Goal: Task Accomplishment & Management: Use online tool/utility

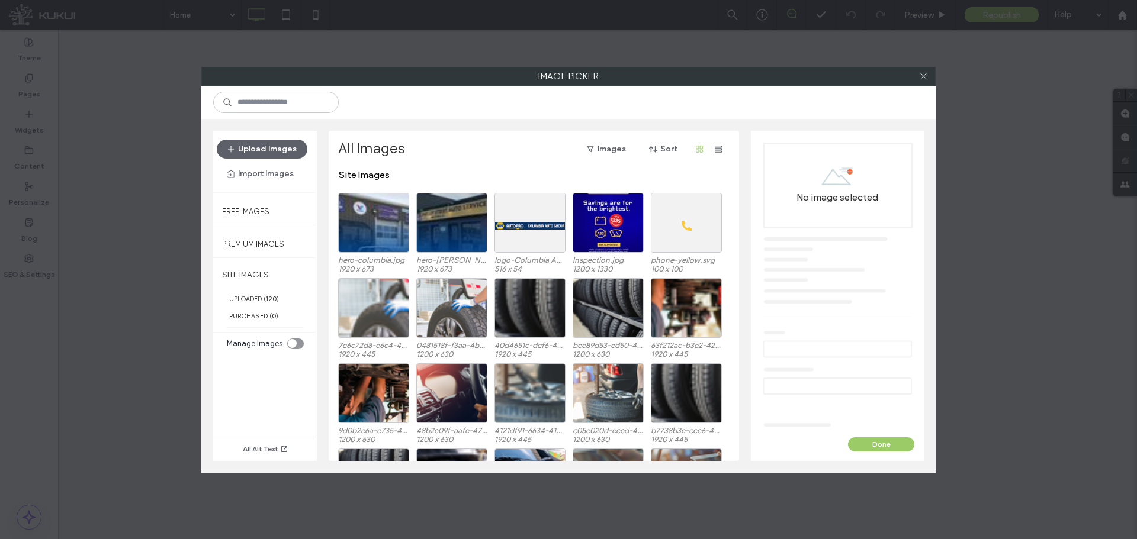
click at [278, 144] on button "Upload Images" at bounding box center [262, 149] width 91 height 19
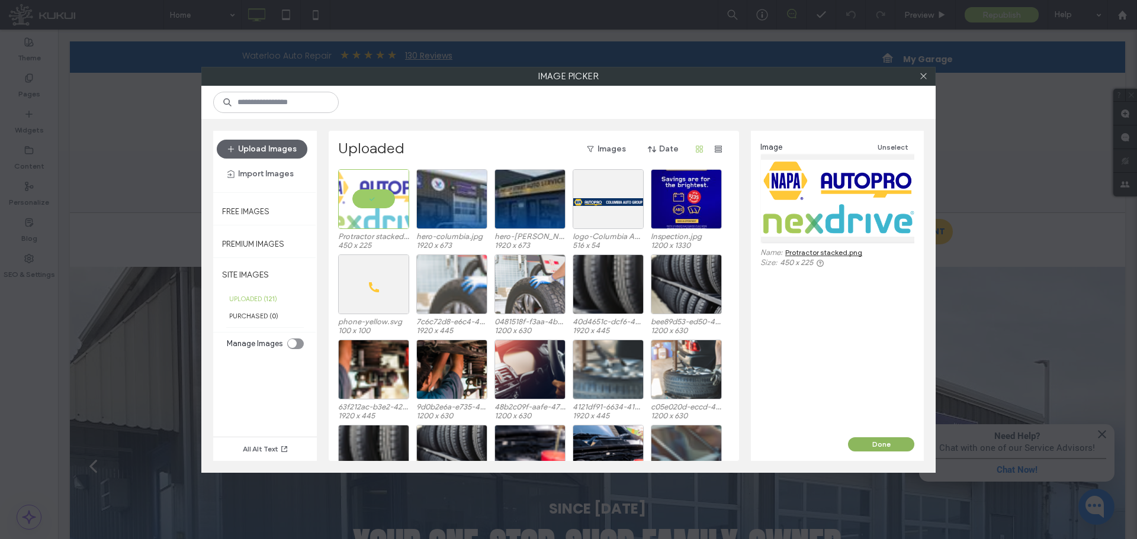
click at [877, 441] on button "Done" at bounding box center [881, 445] width 66 height 14
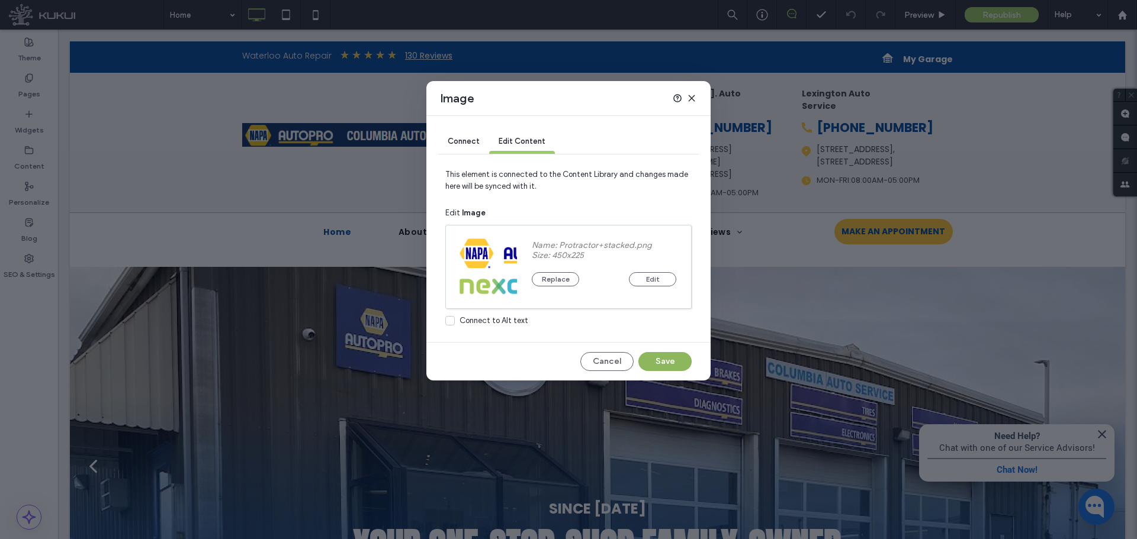
click at [651, 361] on button "Save" at bounding box center [664, 361] width 53 height 19
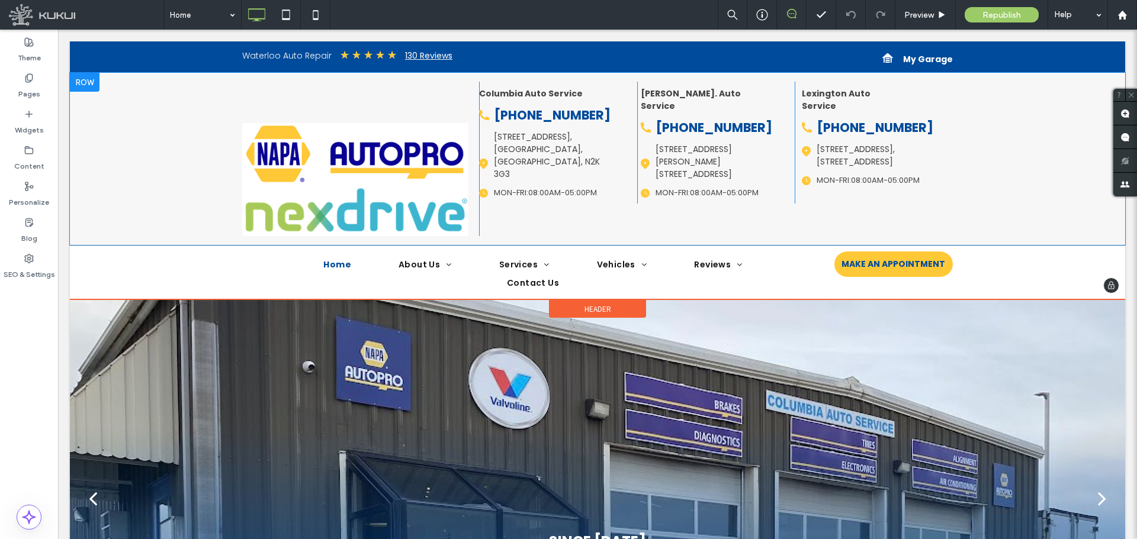
click at [395, 94] on div "Click To Paste" at bounding box center [360, 159] width 237 height 155
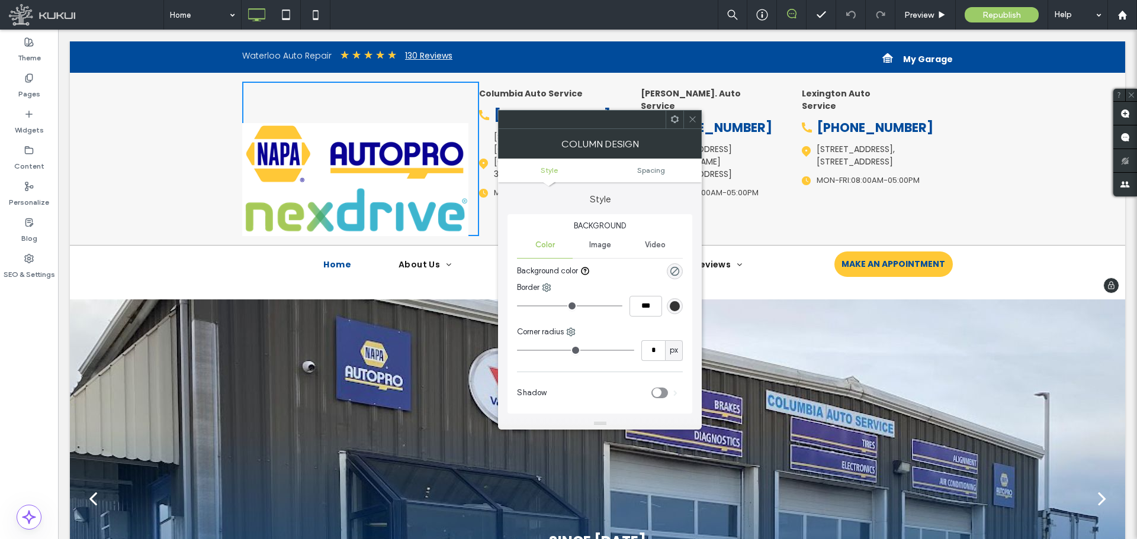
click at [381, 109] on div "Click To Paste" at bounding box center [360, 159] width 237 height 155
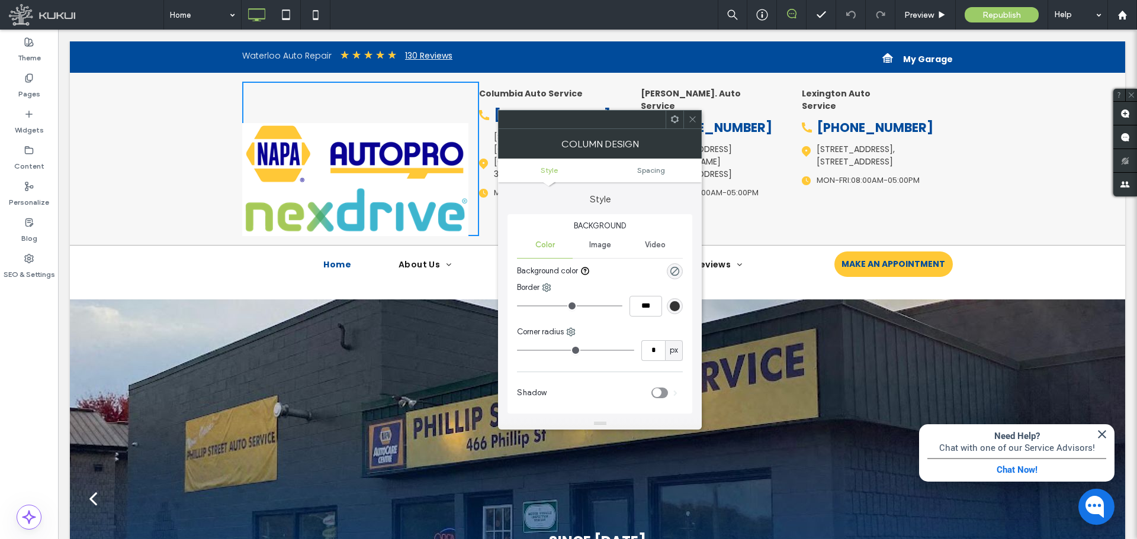
click at [600, 239] on div "Image" at bounding box center [600, 245] width 55 height 26
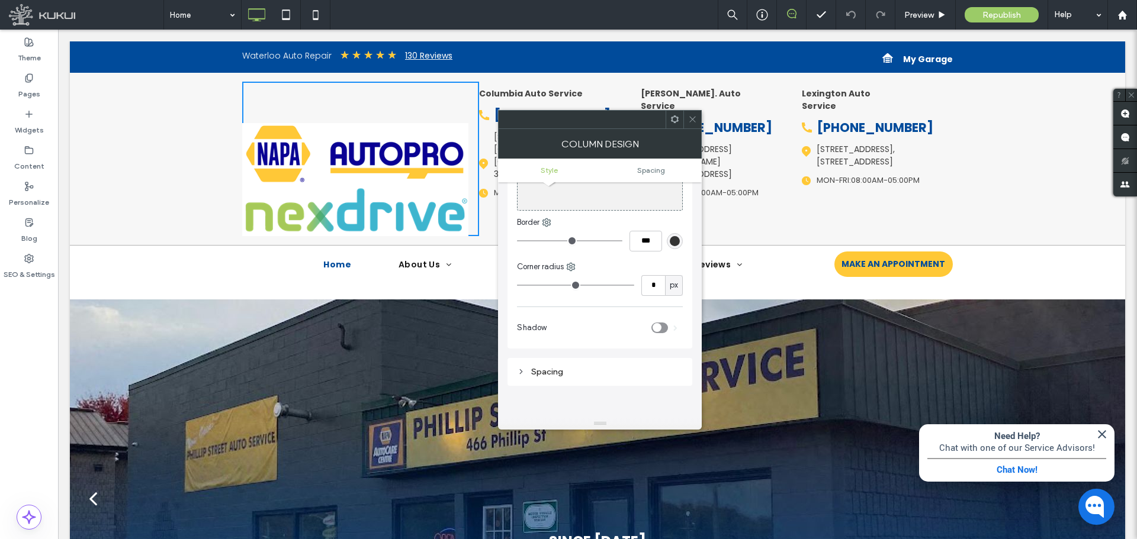
scroll to position [178, 0]
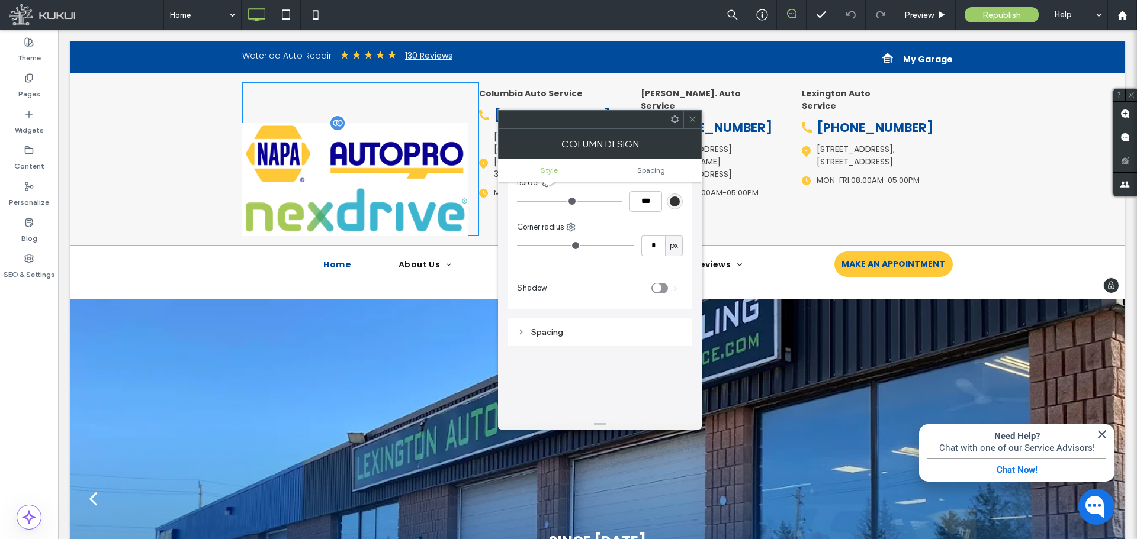
click at [382, 166] on img at bounding box center [355, 179] width 226 height 113
click at [152, 127] on div "Click To Paste Columbia Auto Service [PHONE_NUMBER] [STREET_ADDRESS] location p…" at bounding box center [597, 159] width 1055 height 172
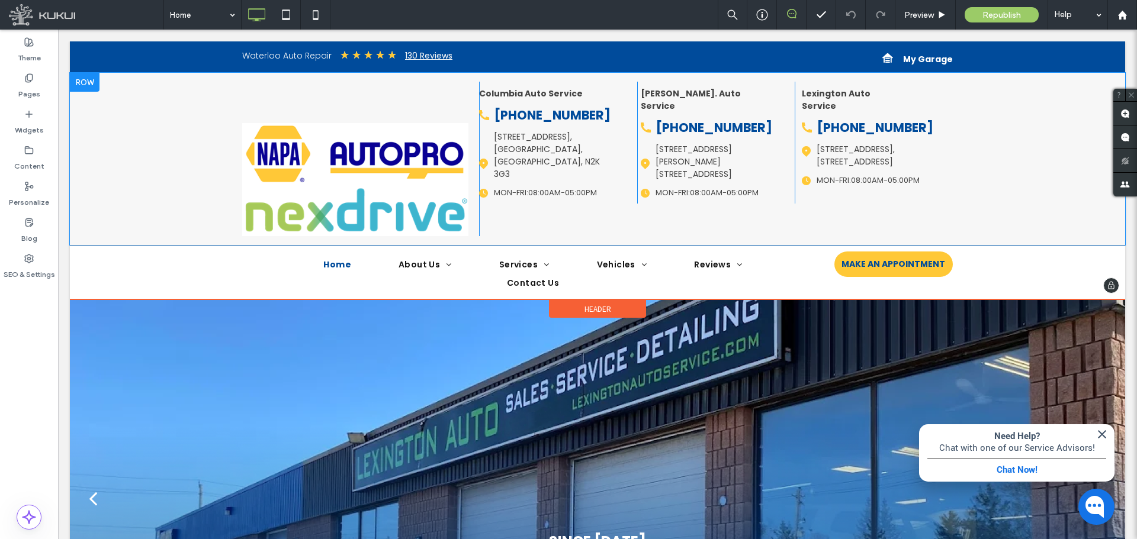
click at [439, 98] on div "Click To Paste" at bounding box center [360, 159] width 237 height 155
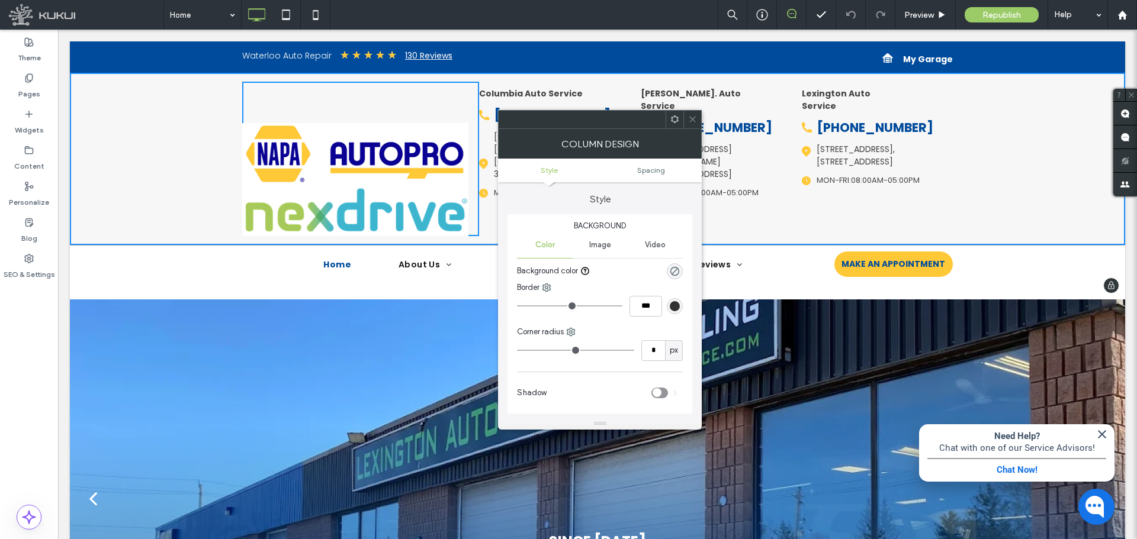
click at [283, 111] on div "Click To Paste" at bounding box center [360, 159] width 237 height 155
click at [338, 89] on div "Click To Paste" at bounding box center [360, 159] width 237 height 155
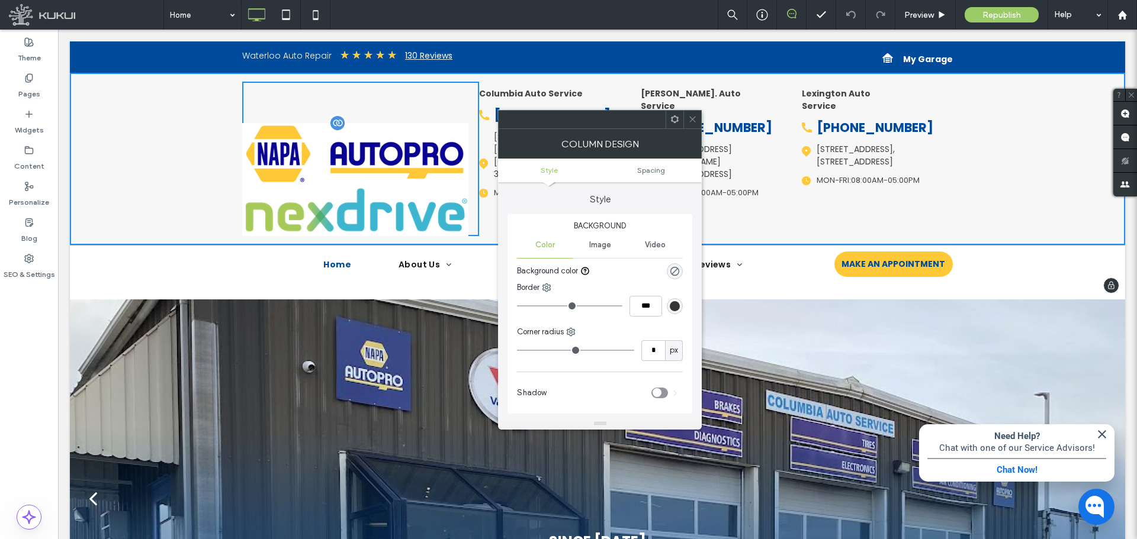
click at [340, 162] on img at bounding box center [355, 179] width 226 height 113
click at [694, 119] on icon at bounding box center [692, 119] width 9 height 9
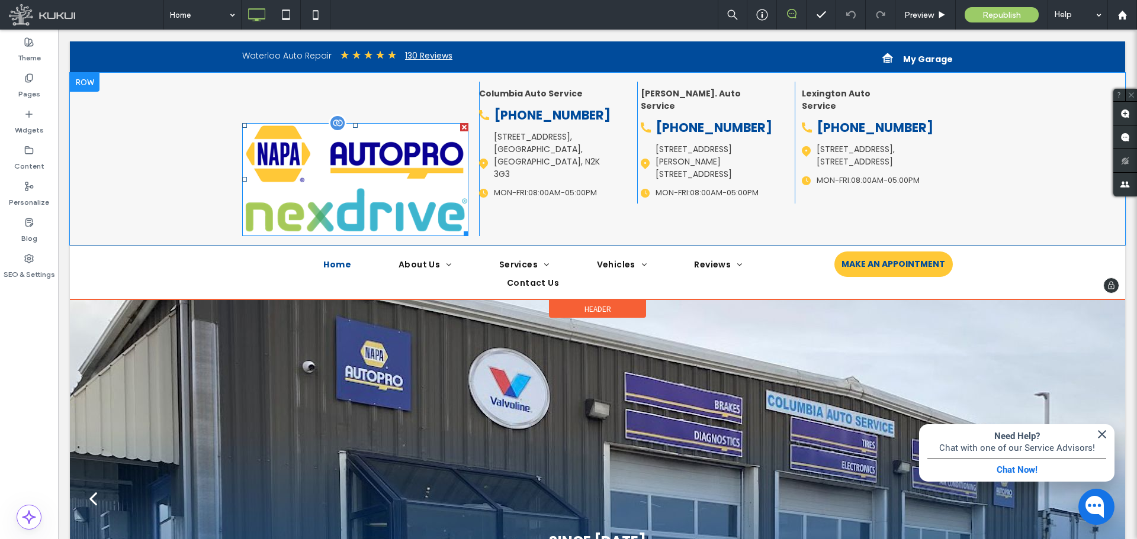
click at [255, 221] on img at bounding box center [355, 179] width 226 height 113
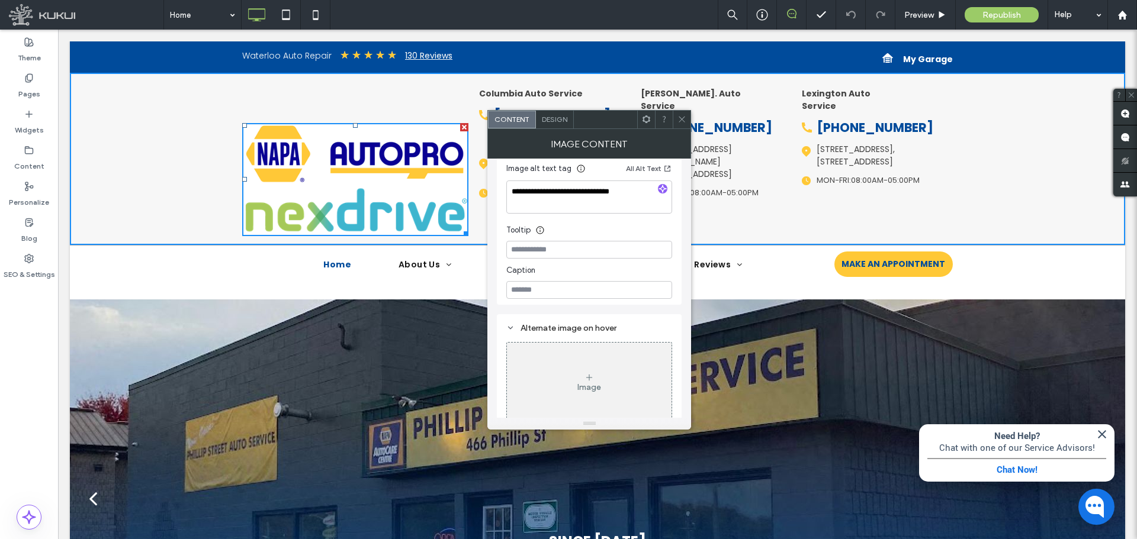
scroll to position [393, 0]
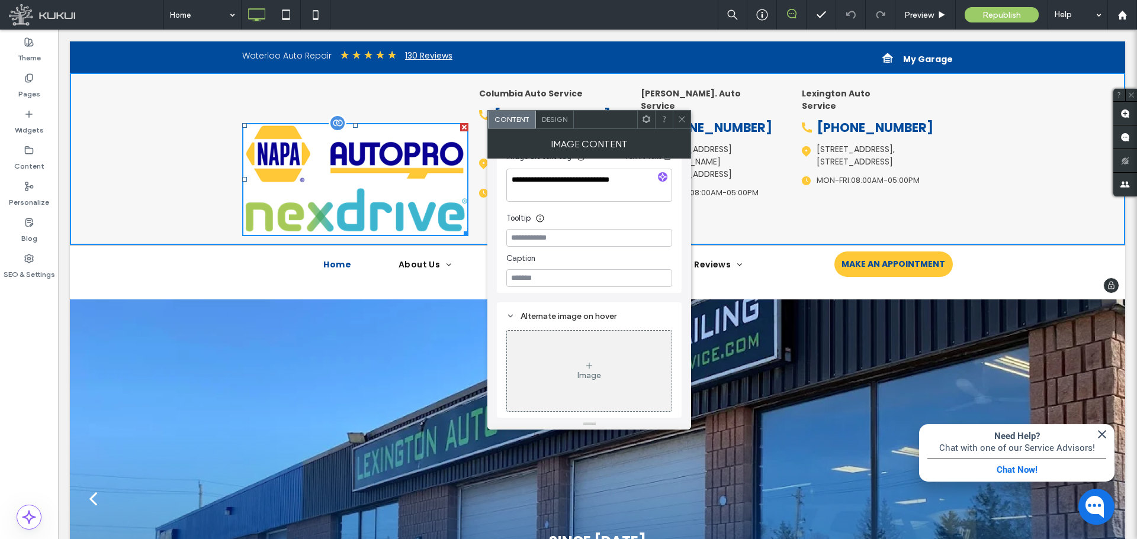
click at [460, 126] on div at bounding box center [464, 127] width 8 height 8
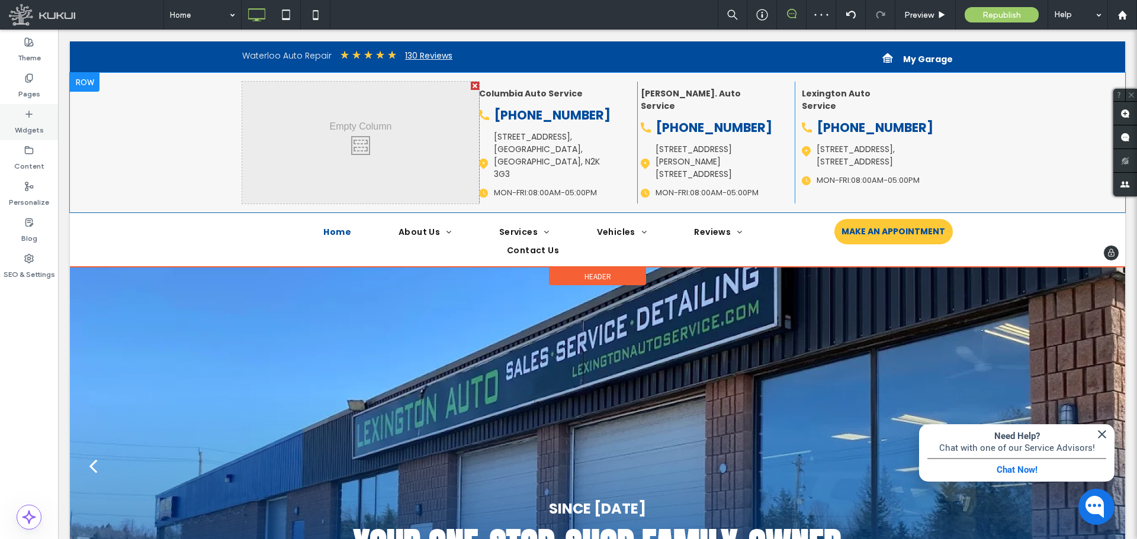
click at [15, 126] on label "Widgets" at bounding box center [29, 127] width 29 height 17
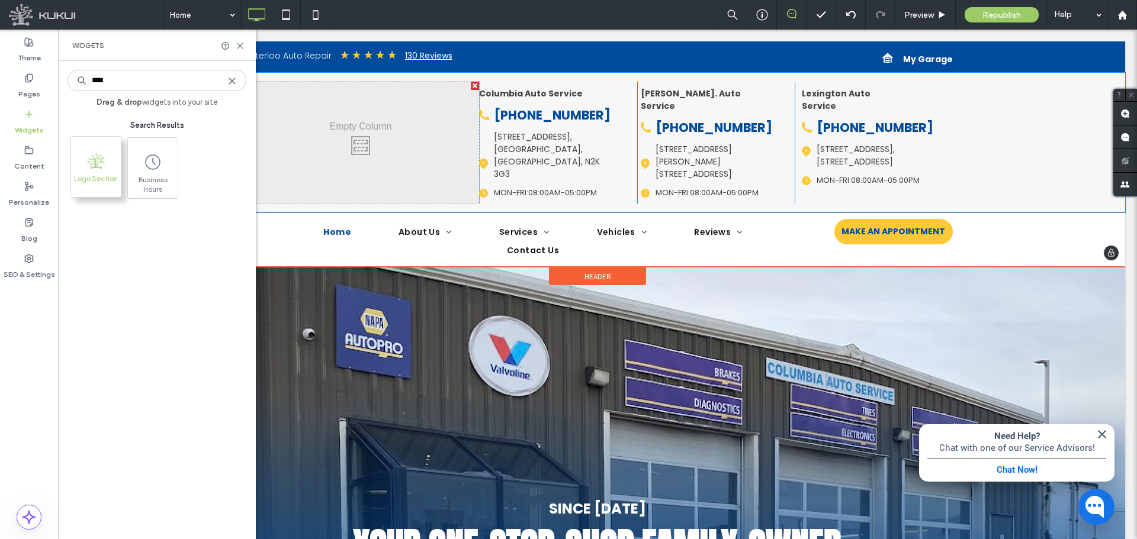
type input "****"
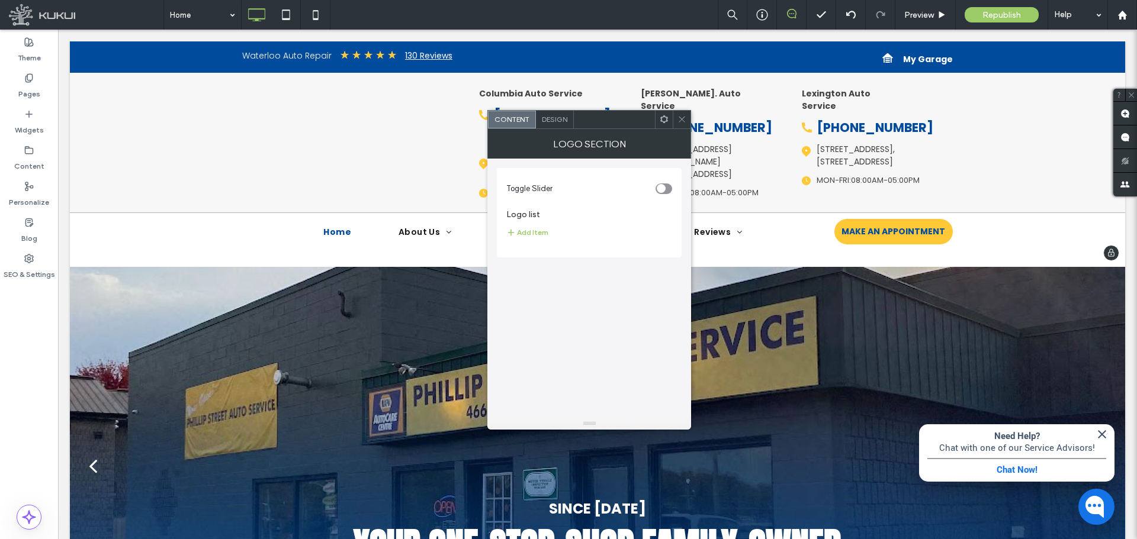
click at [680, 119] on icon at bounding box center [681, 119] width 9 height 9
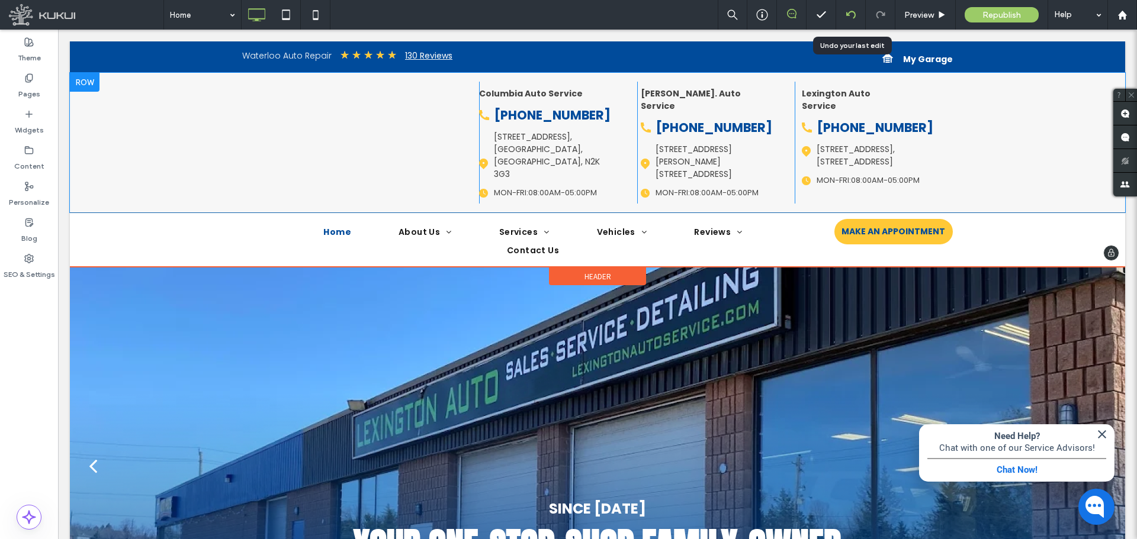
click at [841, 11] on div at bounding box center [850, 14] width 29 height 9
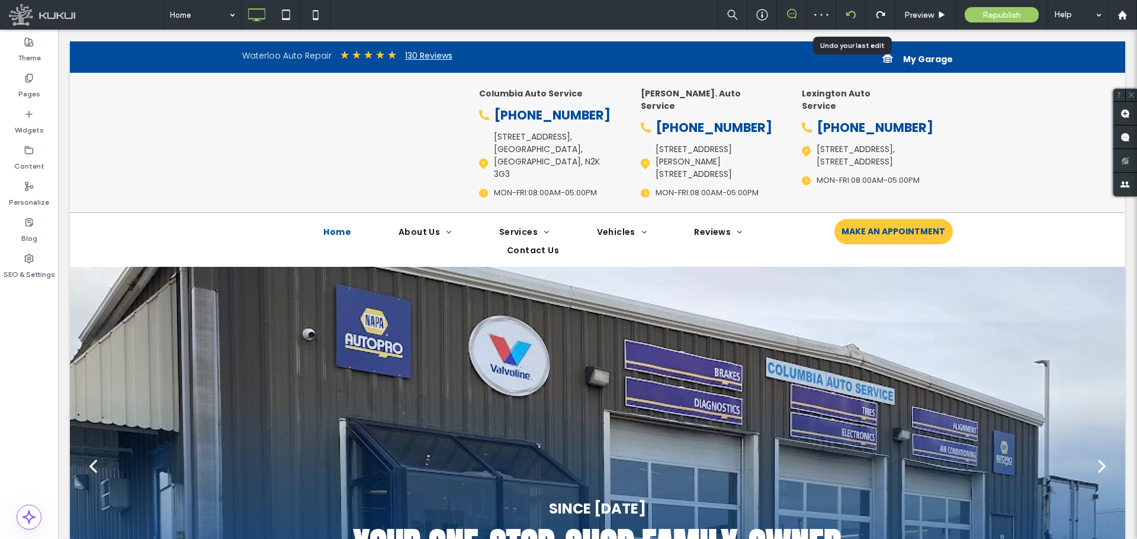
scroll to position [0, 0]
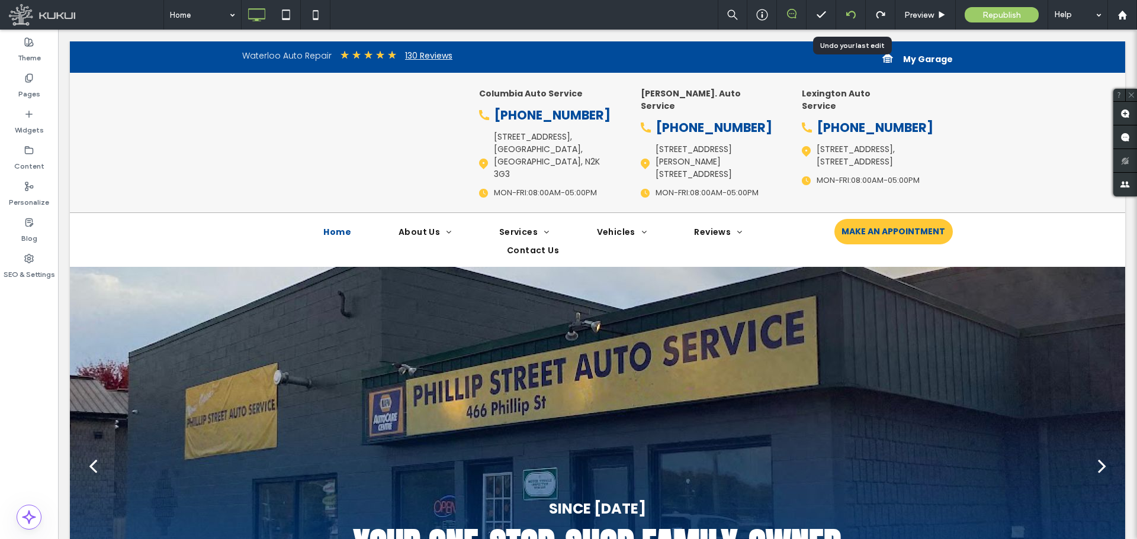
click at [849, 18] on icon at bounding box center [850, 14] width 9 height 9
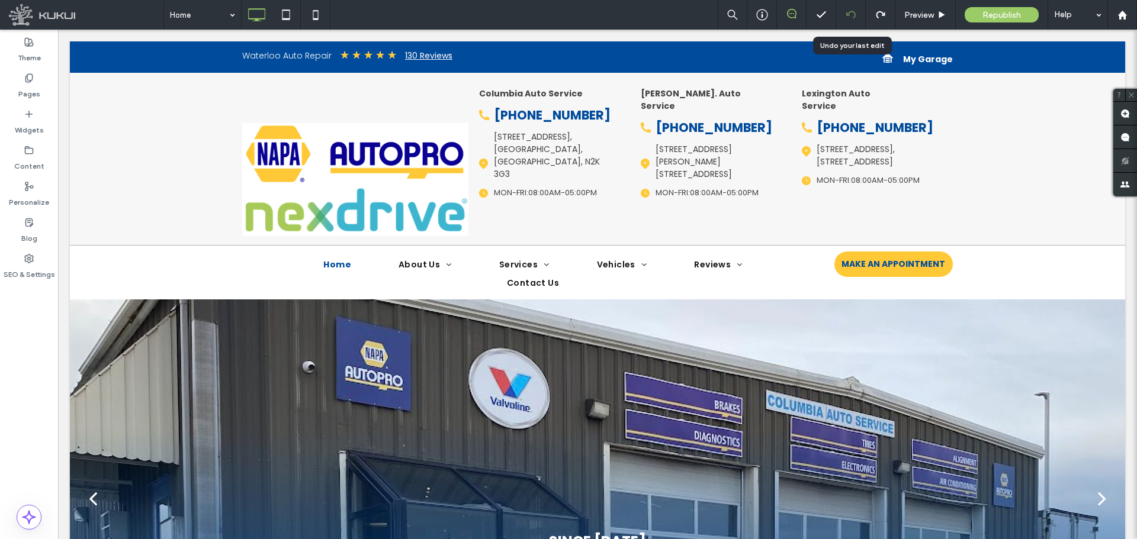
click at [847, 15] on use at bounding box center [850, 15] width 9 height 8
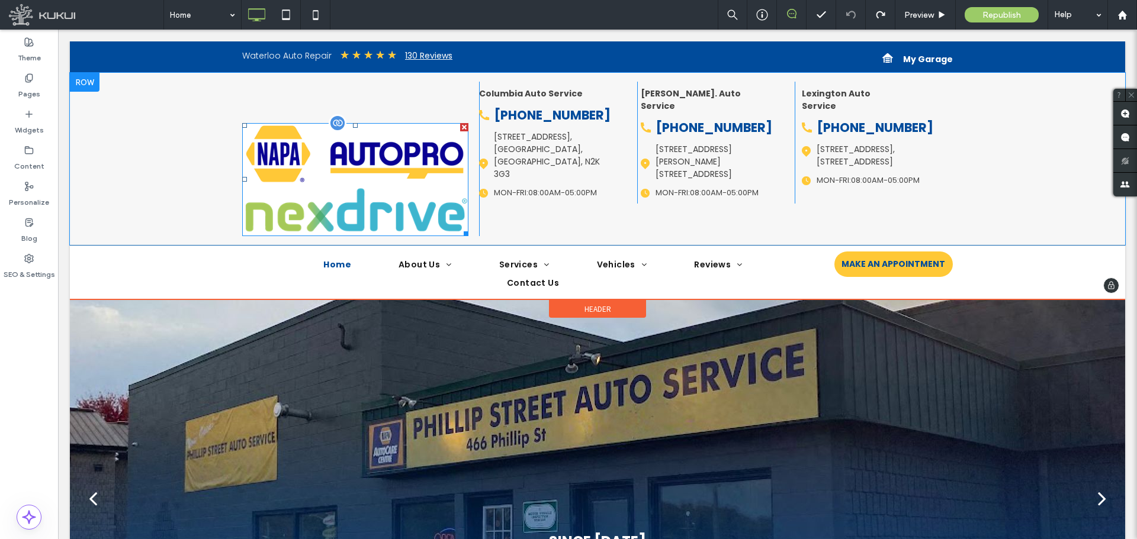
click at [349, 181] on img at bounding box center [355, 179] width 226 height 113
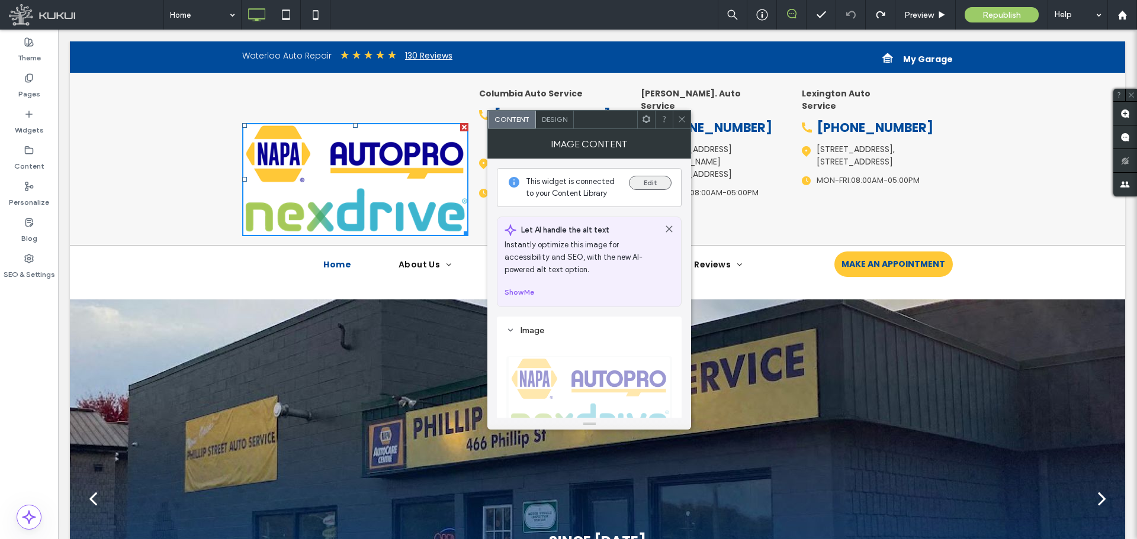
click at [654, 187] on button "Edit" at bounding box center [650, 183] width 43 height 14
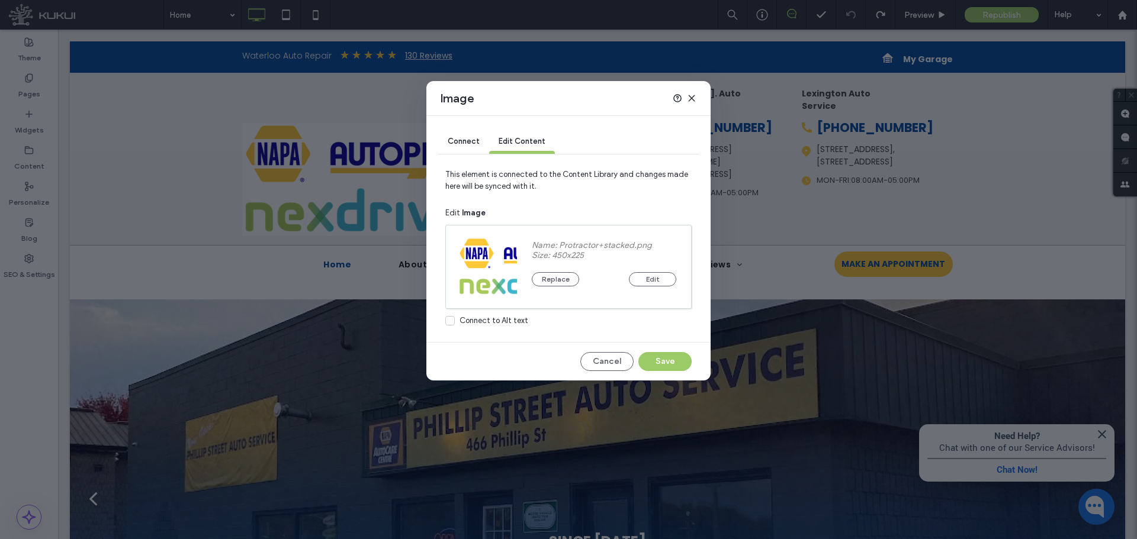
click at [457, 141] on span "Connect" at bounding box center [464, 141] width 32 height 9
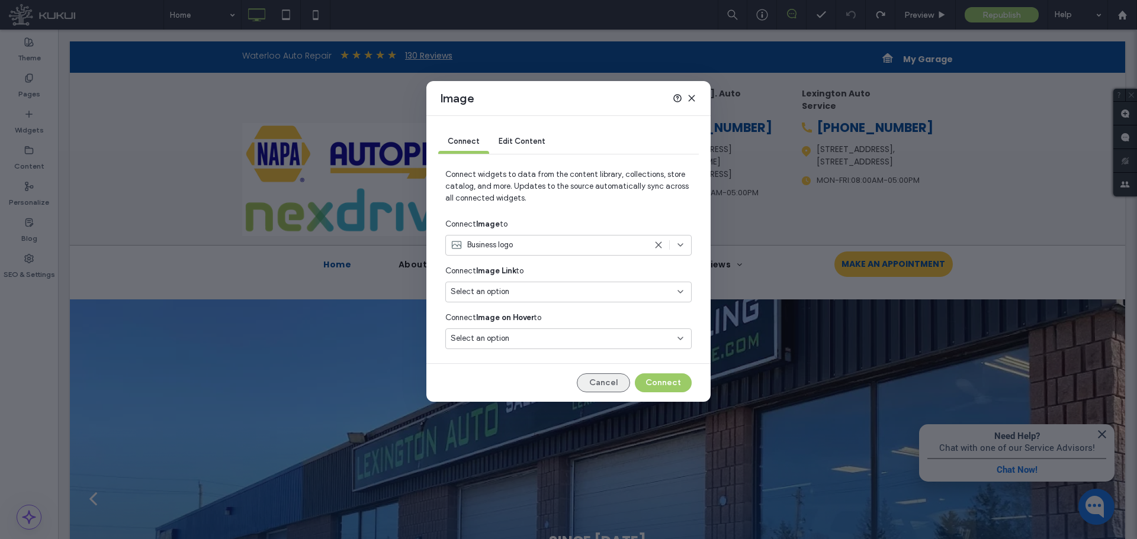
click at [597, 379] on button "Cancel" at bounding box center [603, 383] width 53 height 19
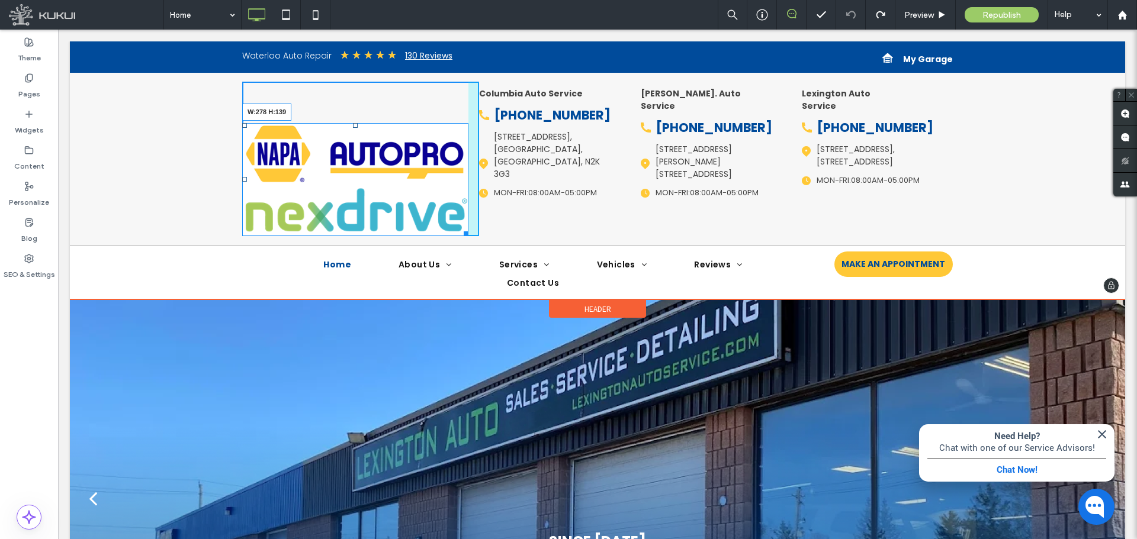
drag, startPoint x: 460, startPoint y: 229, endPoint x: 438, endPoint y: 198, distance: 38.1
click at [438, 198] on div "W:278 H:139 Click To Paste" at bounding box center [360, 159] width 237 height 155
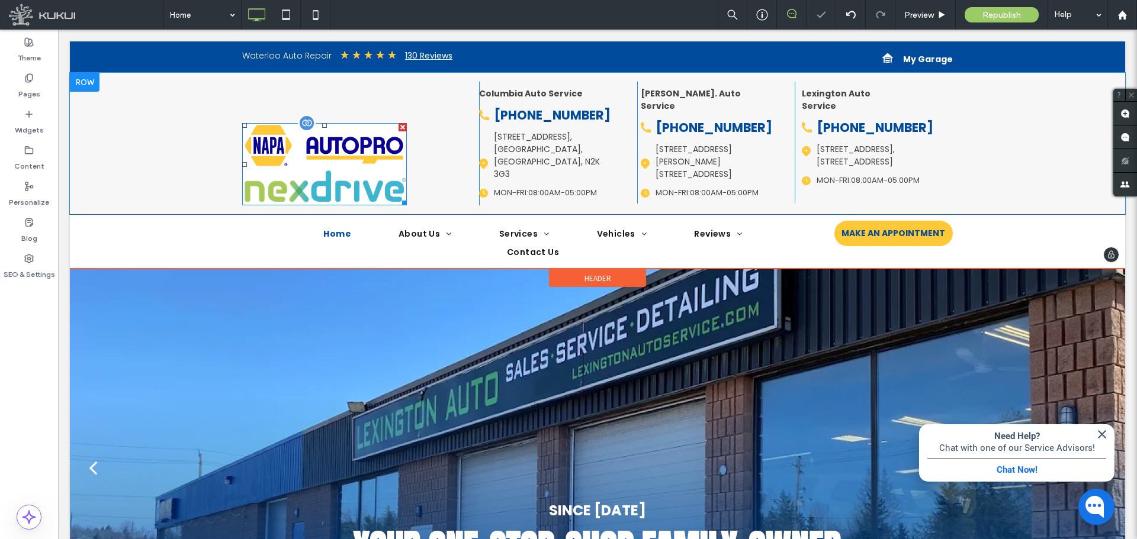
click at [355, 178] on img at bounding box center [324, 164] width 165 height 82
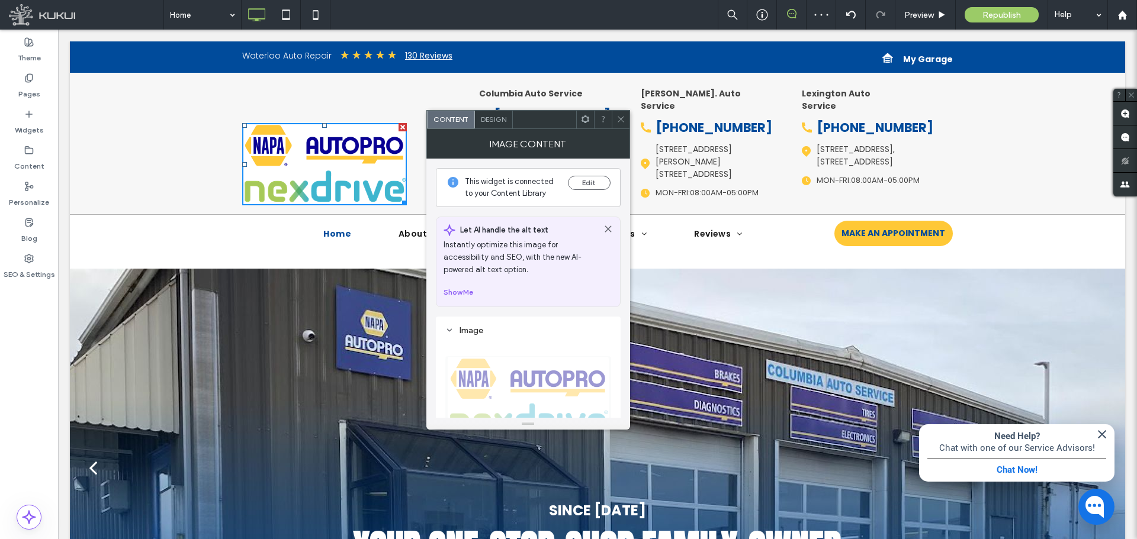
click at [498, 127] on div "Design" at bounding box center [494, 120] width 38 height 18
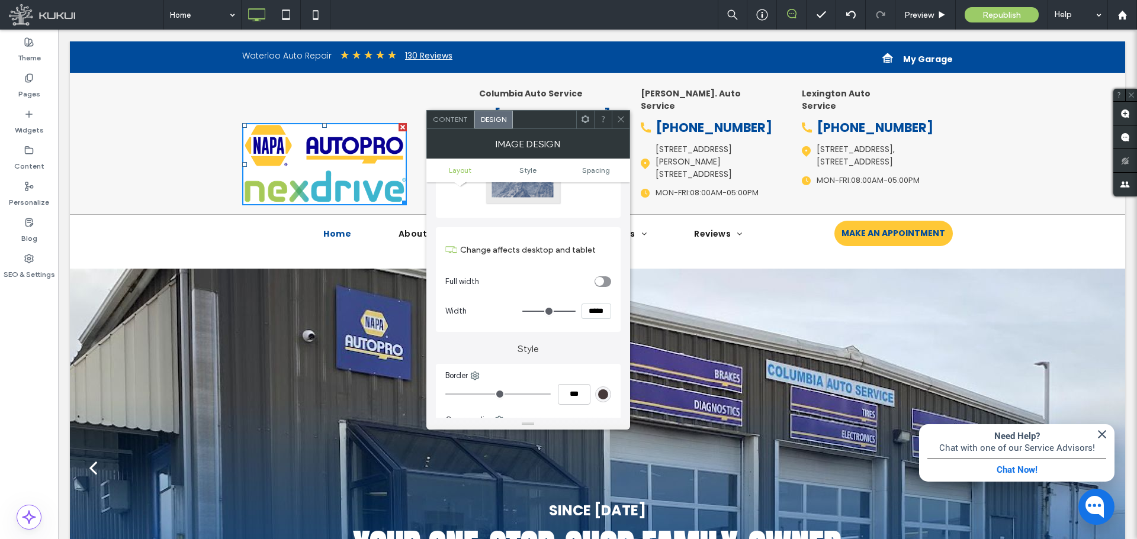
scroll to position [118, 0]
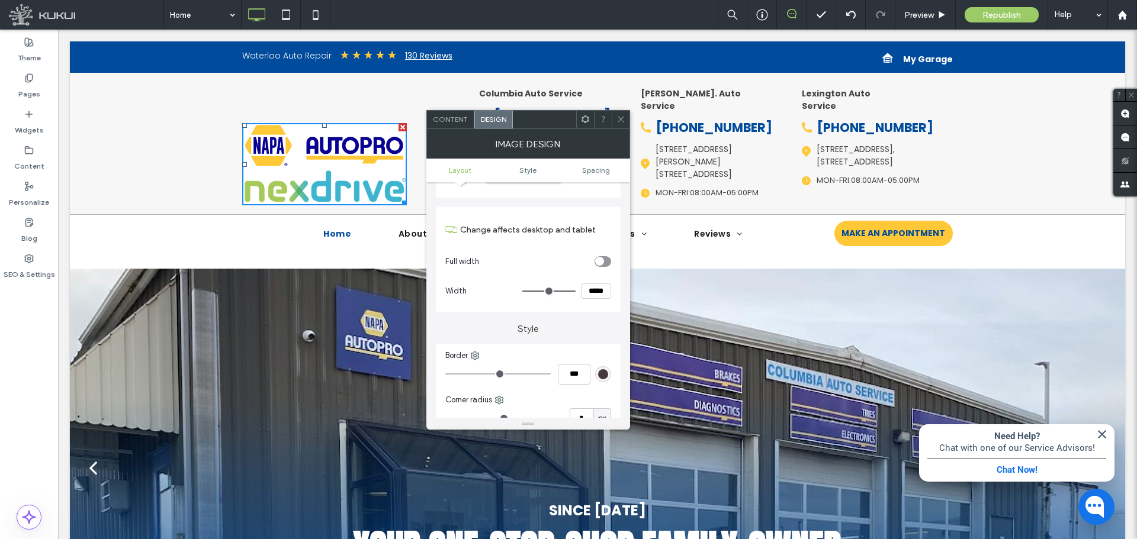
click at [602, 262] on div "toggle" at bounding box center [599, 261] width 9 height 9
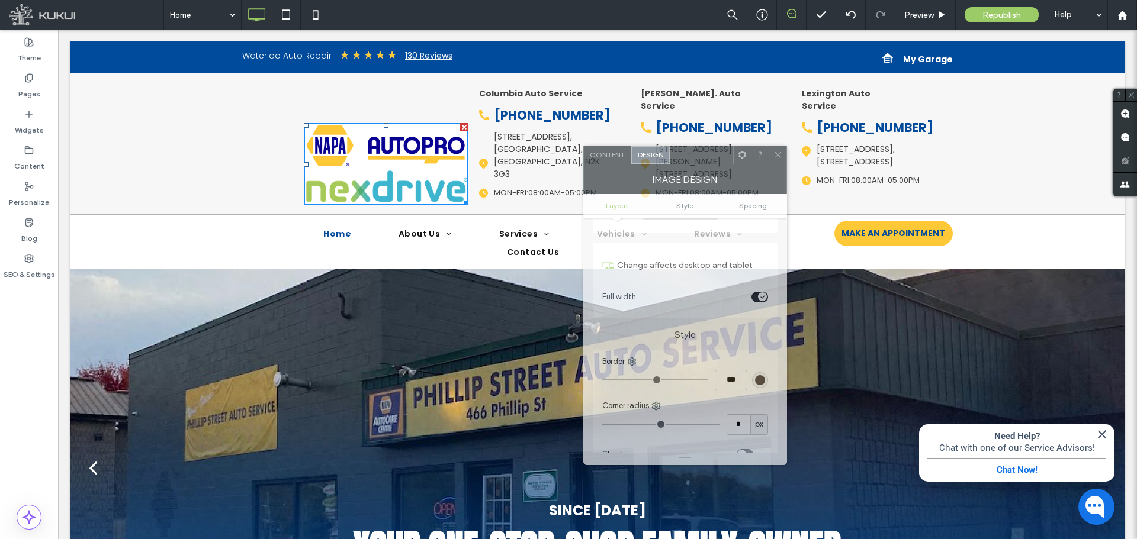
drag, startPoint x: 531, startPoint y: 127, endPoint x: 687, endPoint y: 163, distance: 160.9
click at [687, 163] on div at bounding box center [701, 155] width 63 height 18
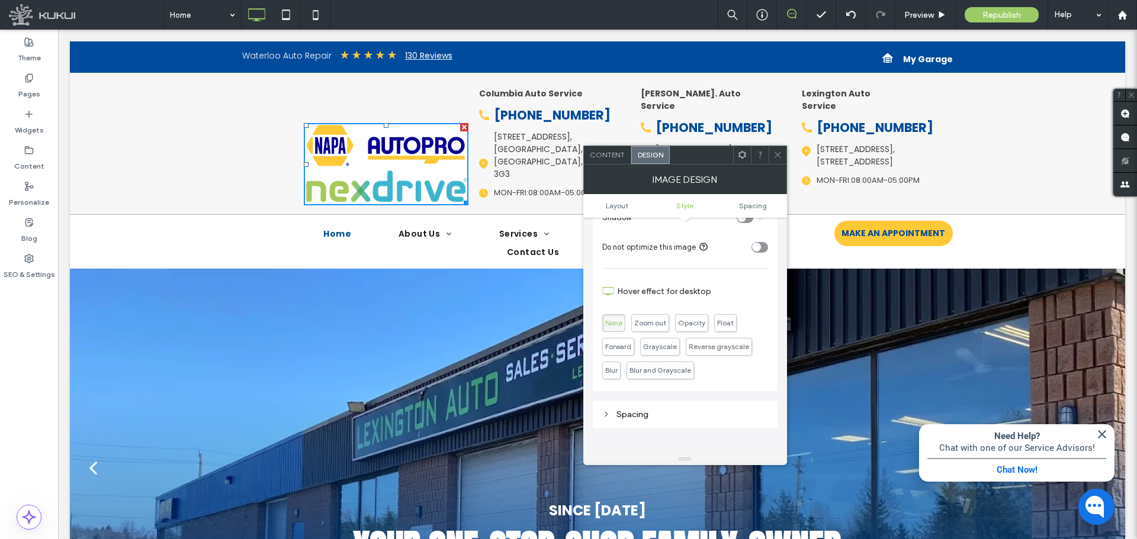
scroll to position [474, 0]
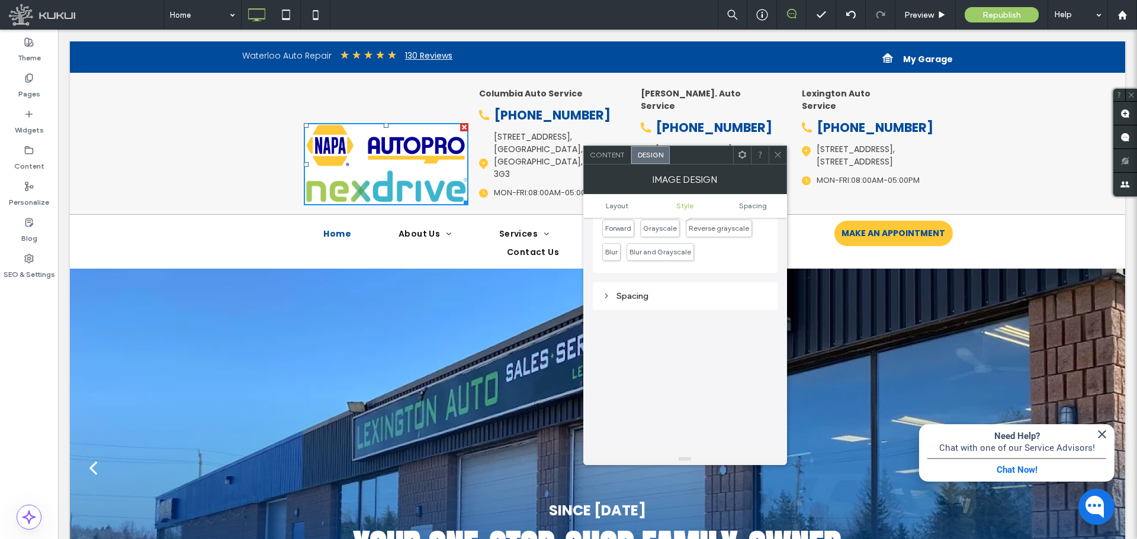
click at [612, 296] on div "Spacing" at bounding box center [685, 296] width 166 height 10
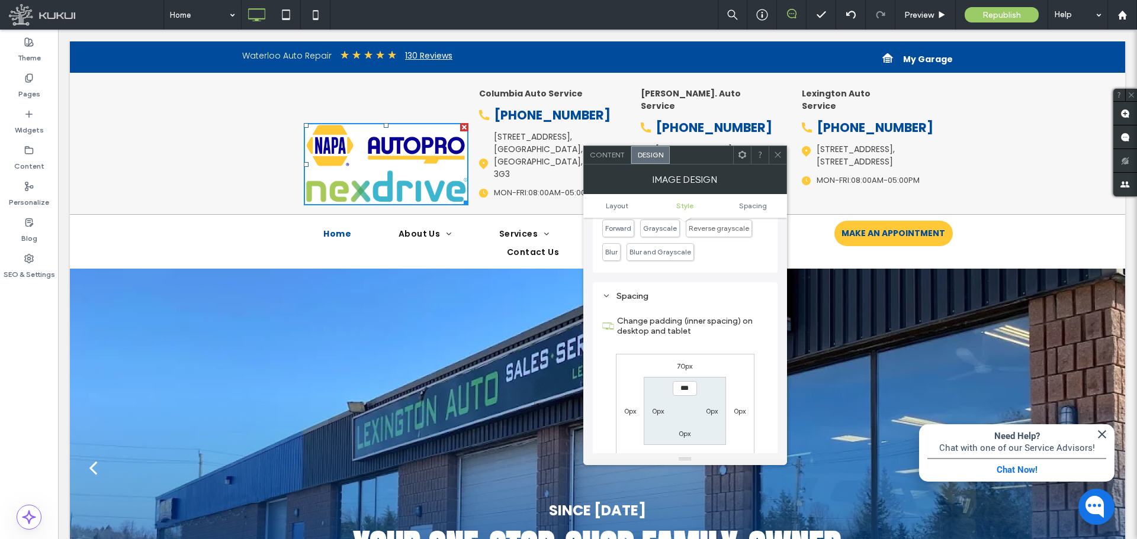
click at [683, 362] on label "70px" at bounding box center [684, 366] width 15 height 9
type input "**"
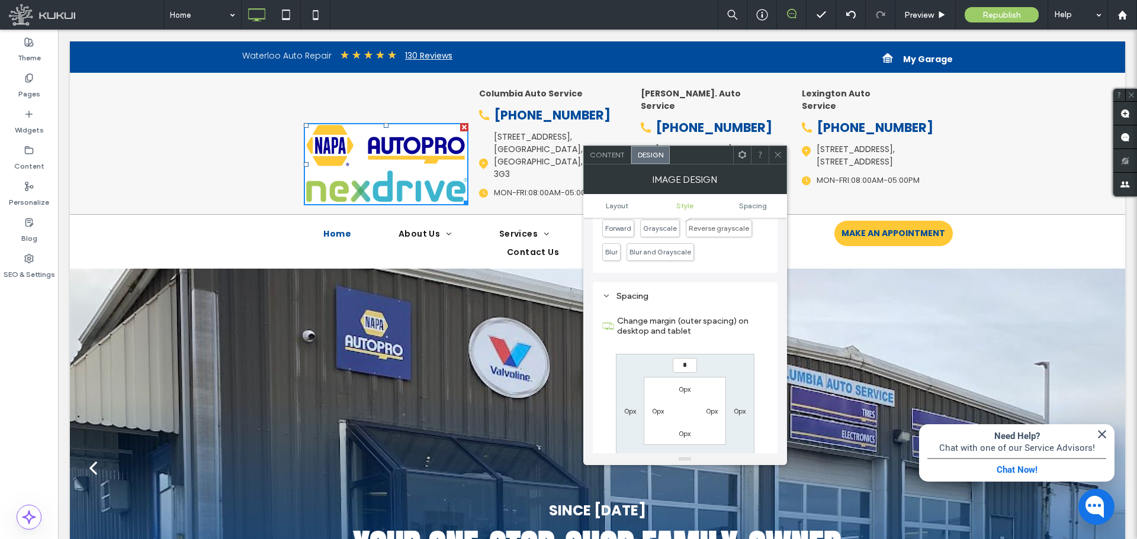
type input "*"
click at [744, 372] on div "*** 0px 0px 0px 0px 0px 0px 0px" at bounding box center [685, 411] width 139 height 115
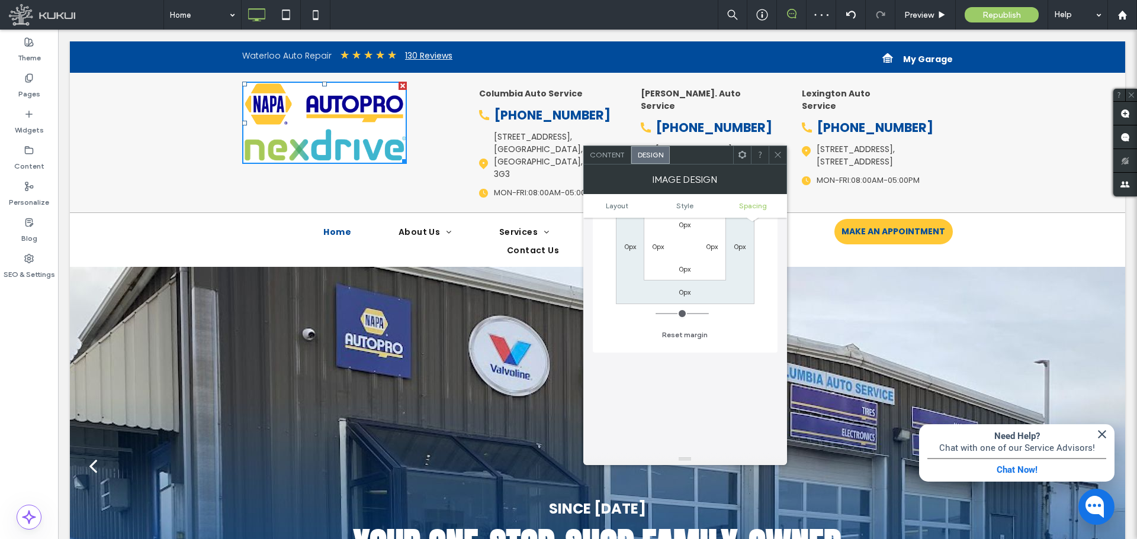
scroll to position [736, 0]
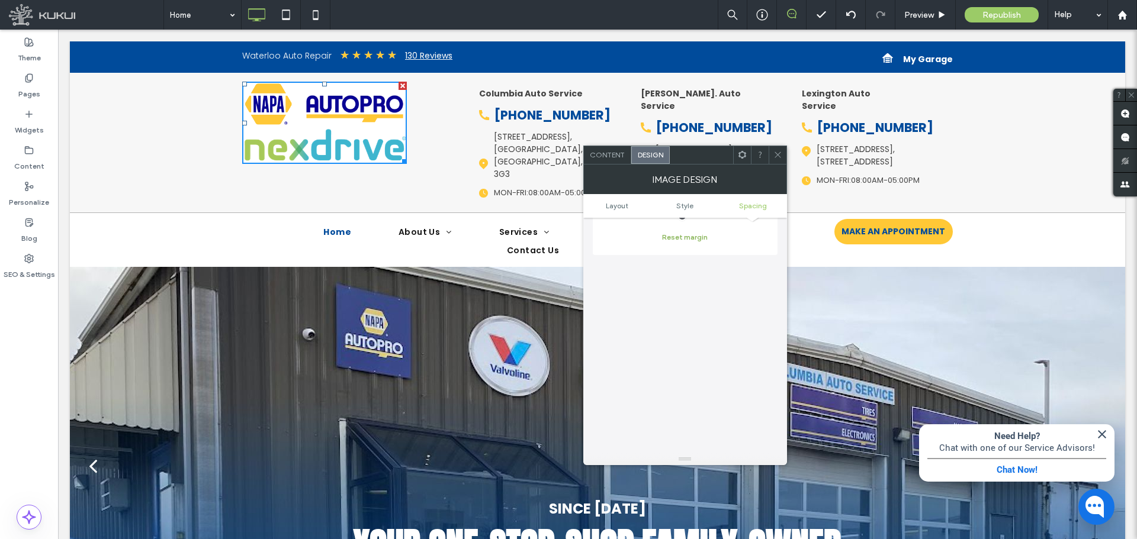
click at [690, 240] on button "Reset margin" at bounding box center [685, 237] width 46 height 14
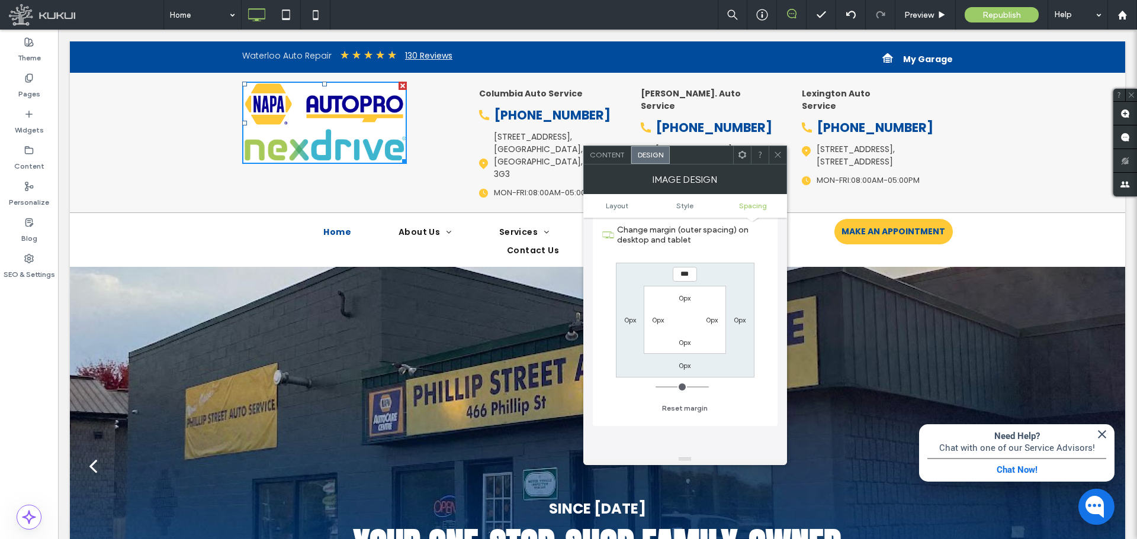
scroll to position [558, 0]
click at [679, 279] on input "***" at bounding box center [685, 281] width 24 height 15
type input "**"
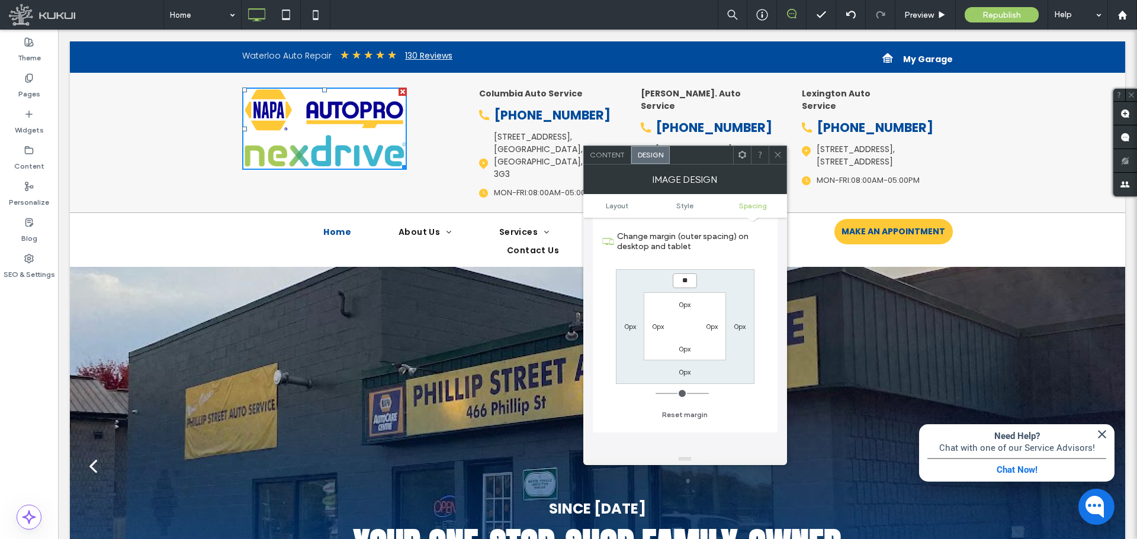
type input "**"
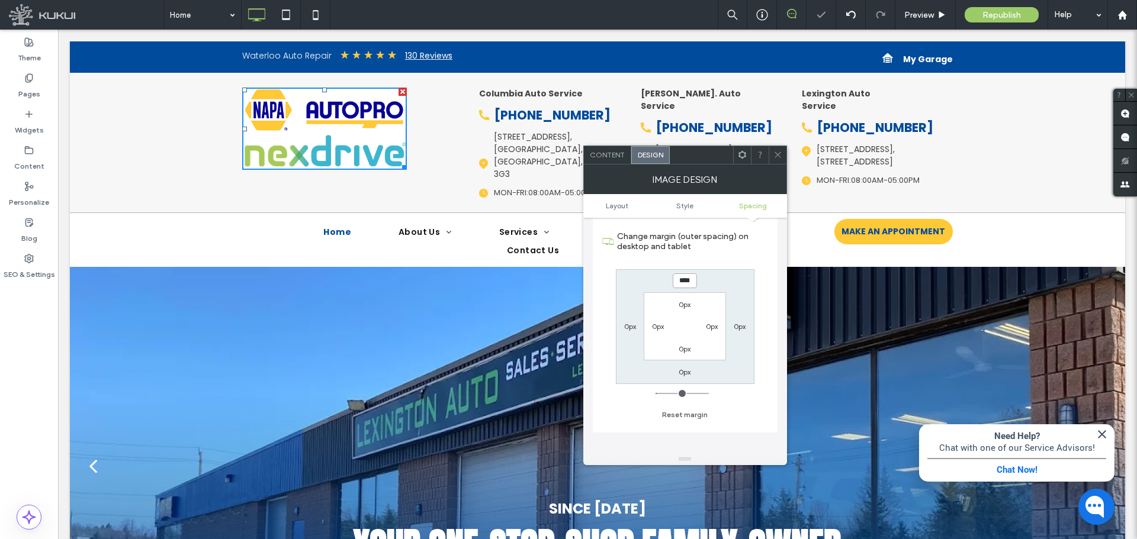
click at [679, 281] on input "****" at bounding box center [685, 281] width 24 height 15
type input "**"
type input "****"
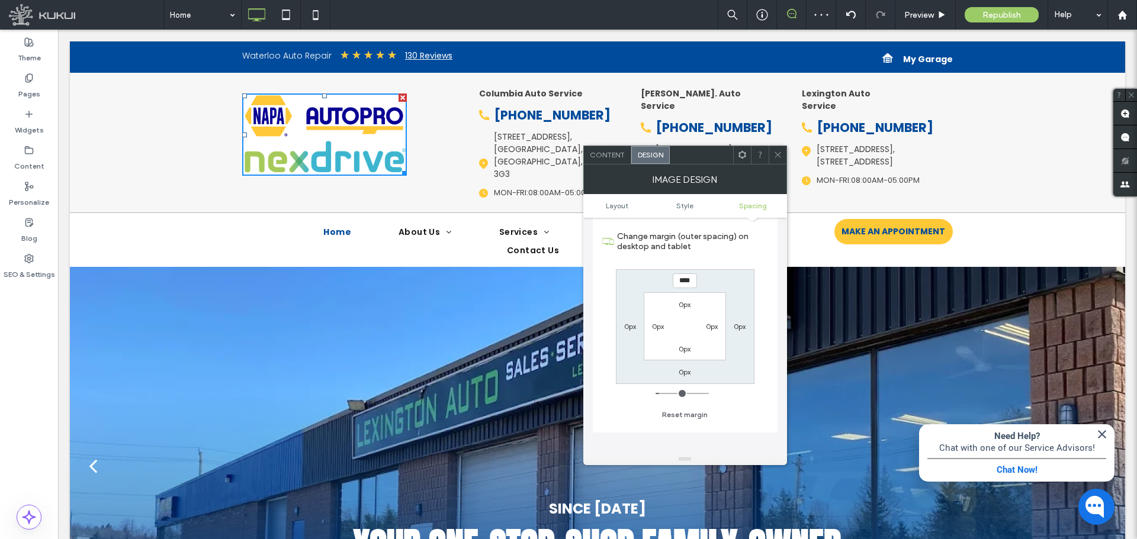
click at [775, 155] on icon at bounding box center [777, 154] width 9 height 9
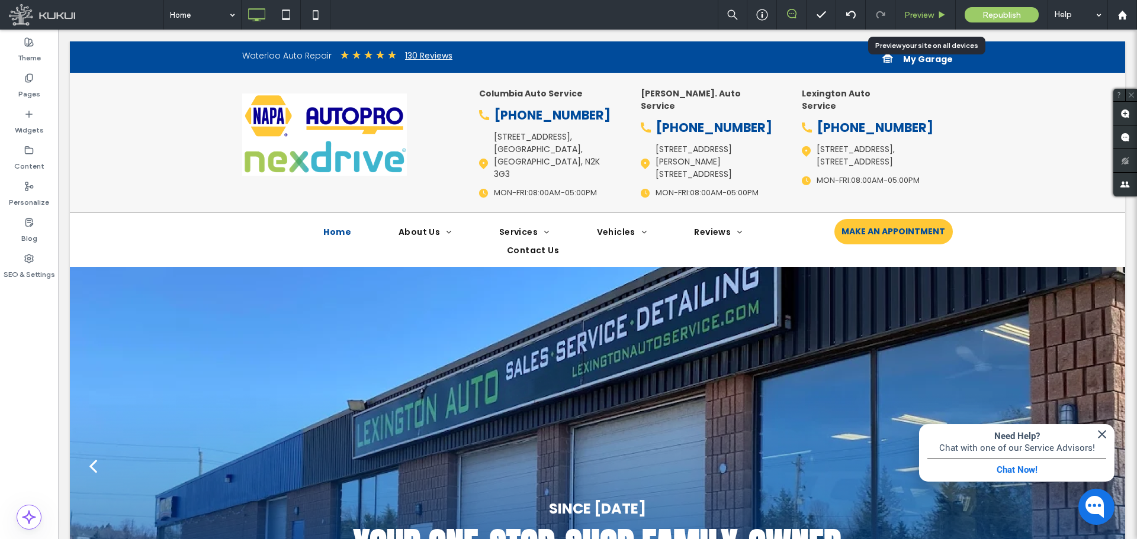
click at [912, 11] on span "Preview" at bounding box center [919, 15] width 30 height 10
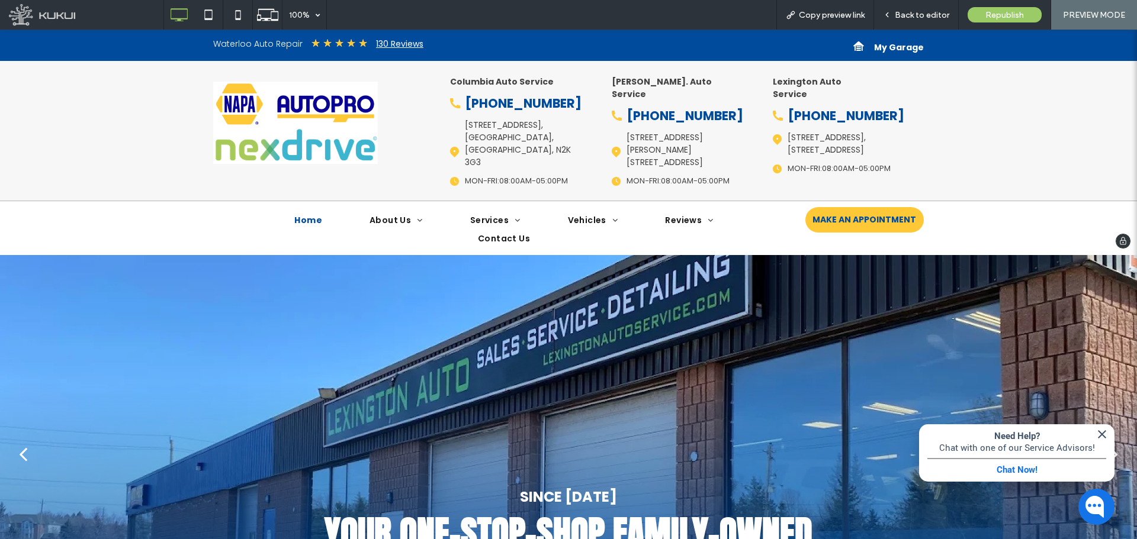
click at [408, 137] on div "Click To Paste" at bounding box center [331, 131] width 237 height 122
click at [920, 15] on span "Back to editor" at bounding box center [922, 15] width 54 height 10
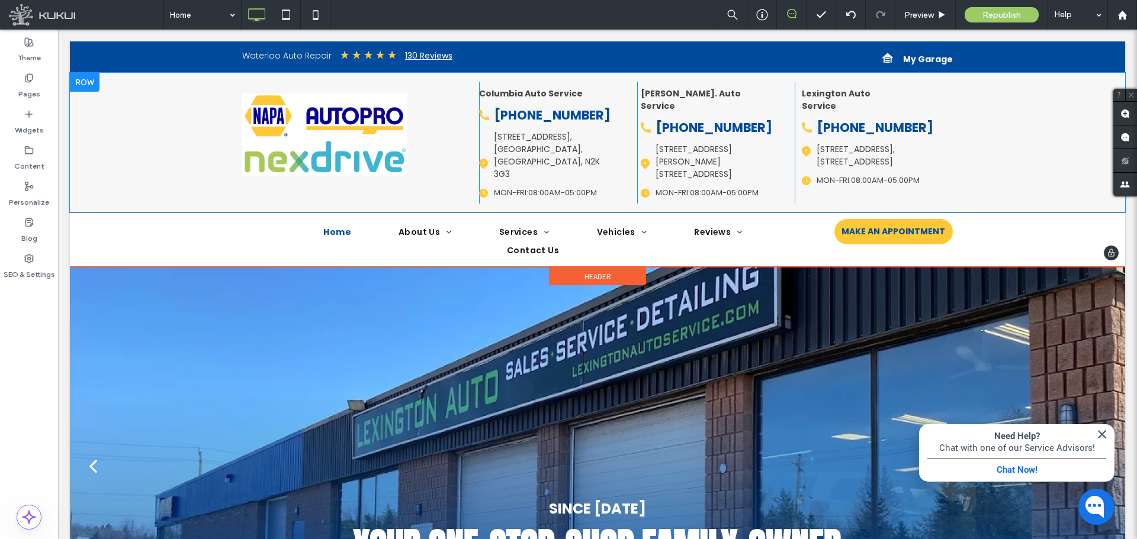
click at [174, 122] on div "Click To Paste Columbia Auto Service [PHONE_NUMBER] [STREET_ADDRESS] location p…" at bounding box center [597, 143] width 1055 height 140
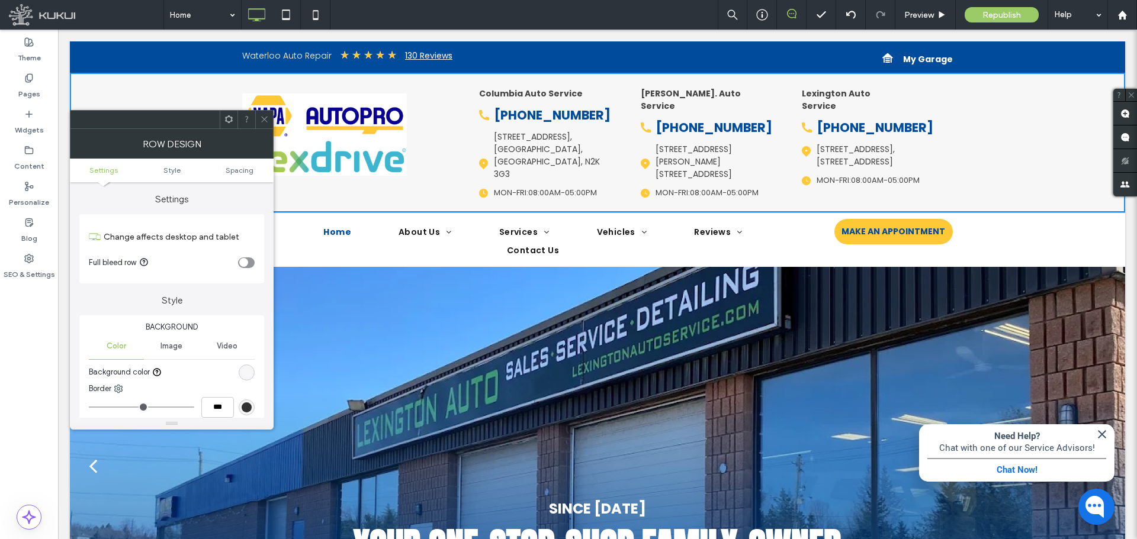
click at [247, 371] on div "rgb(247, 247, 247)" at bounding box center [247, 373] width 10 height 10
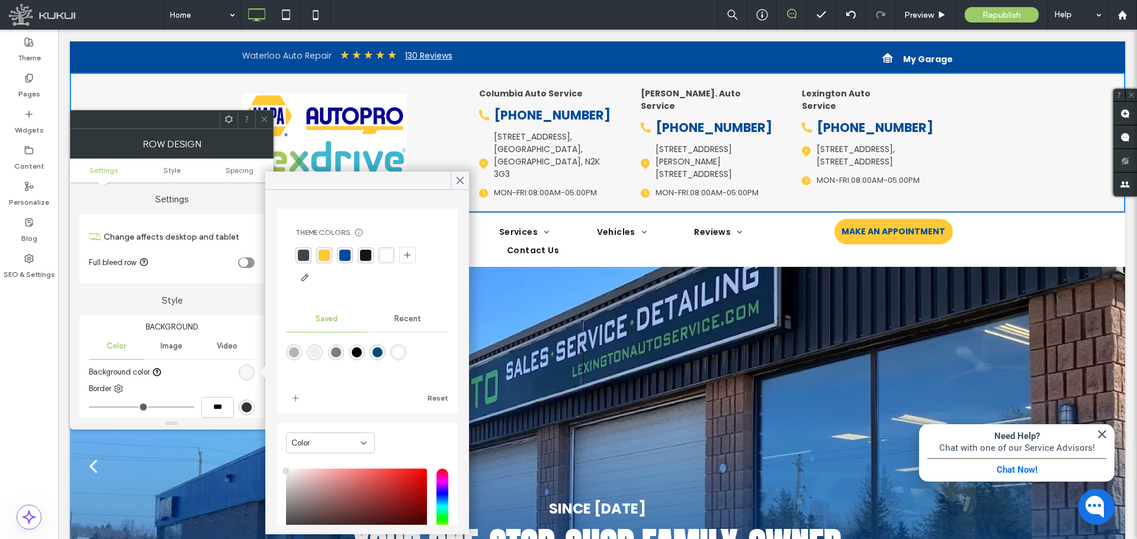
click at [403, 355] on div "rgba(255,255,255,1)" at bounding box center [398, 353] width 10 height 10
type input "*******"
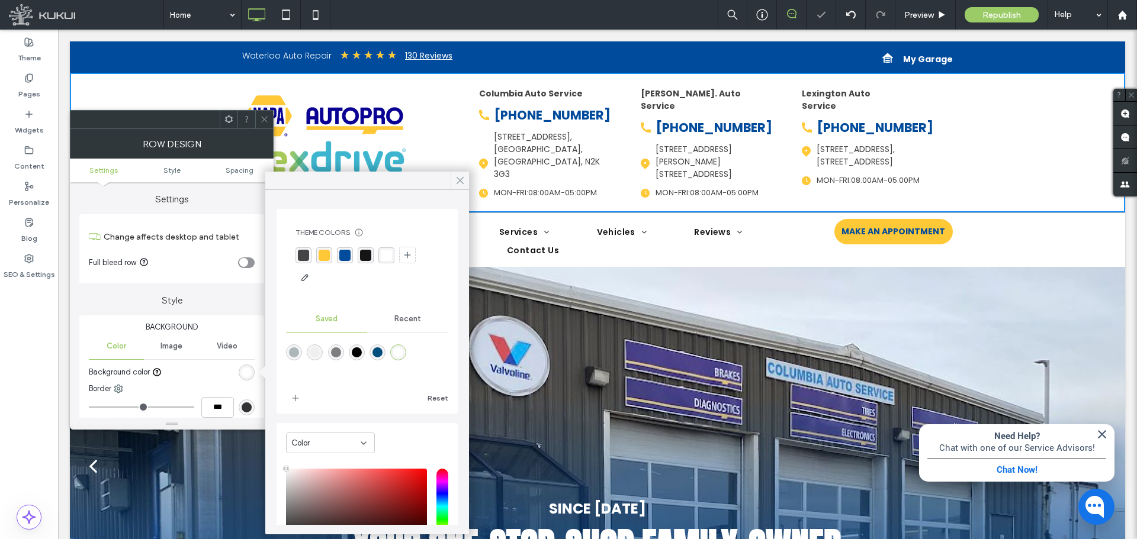
click at [459, 184] on icon at bounding box center [460, 180] width 11 height 11
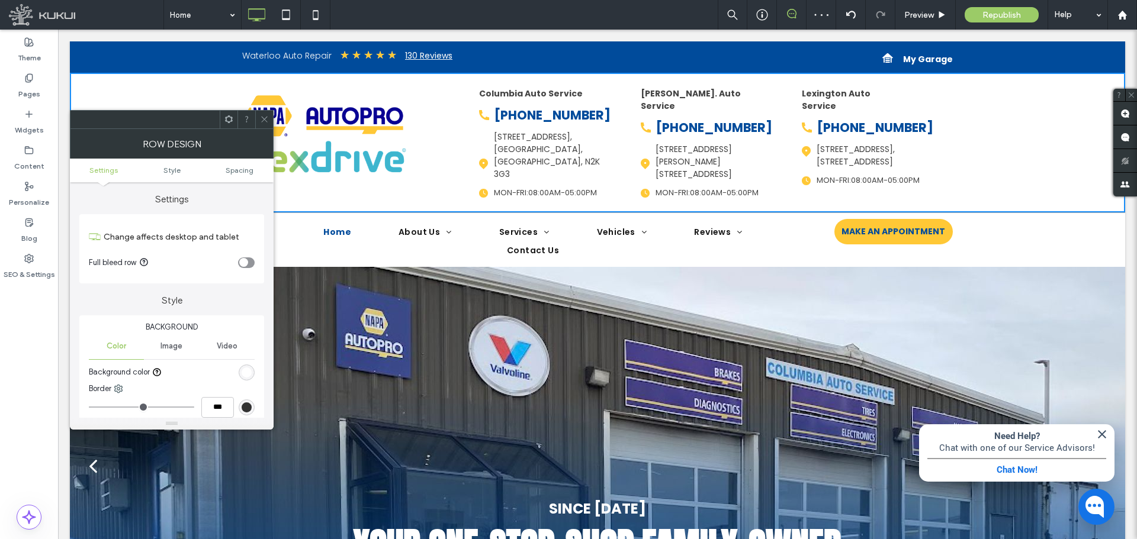
click at [262, 119] on icon at bounding box center [264, 119] width 9 height 9
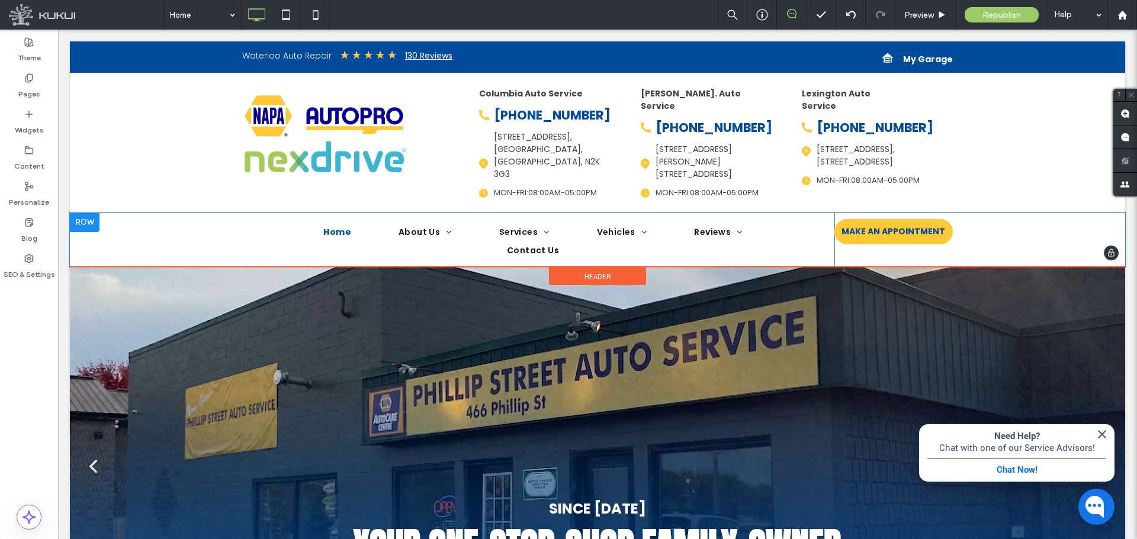
click at [113, 213] on div "Home About Us Locations Columbia Auto Service [PERSON_NAME] St. Auto Service Le…" at bounding box center [597, 240] width 1055 height 54
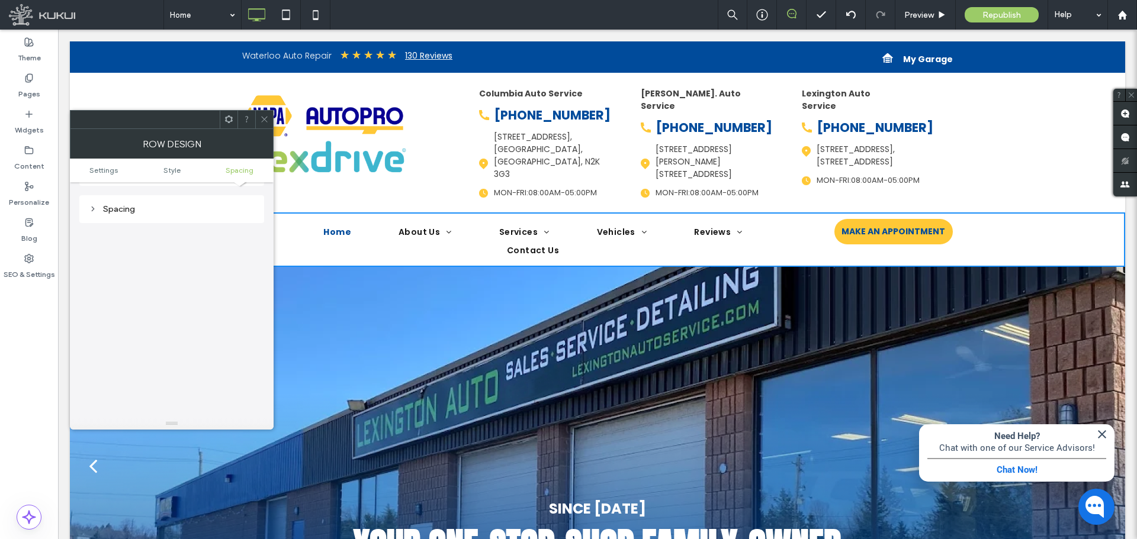
scroll to position [288, 0]
click at [98, 214] on div "Spacing" at bounding box center [171, 206] width 185 height 28
click at [105, 208] on div "Spacing" at bounding box center [172, 206] width 166 height 10
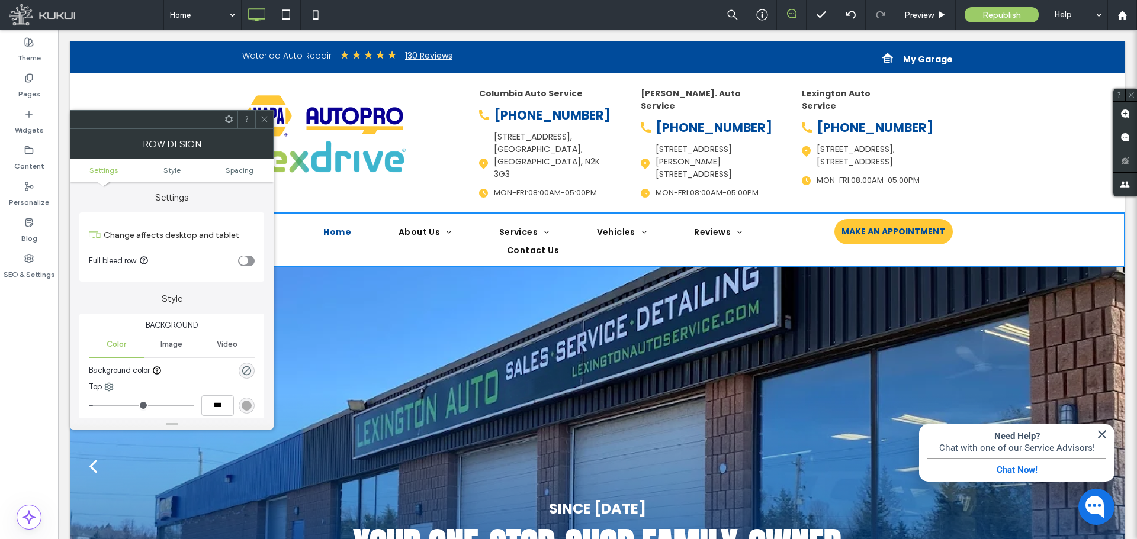
scroll to position [0, 0]
click at [258, 120] on div at bounding box center [264, 120] width 18 height 18
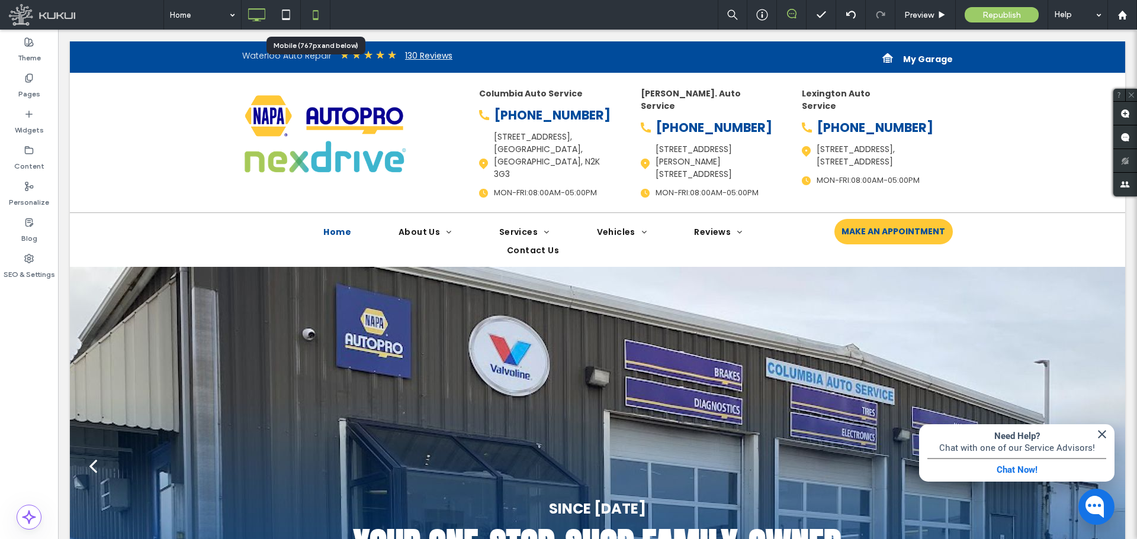
click at [323, 15] on icon at bounding box center [316, 15] width 24 height 24
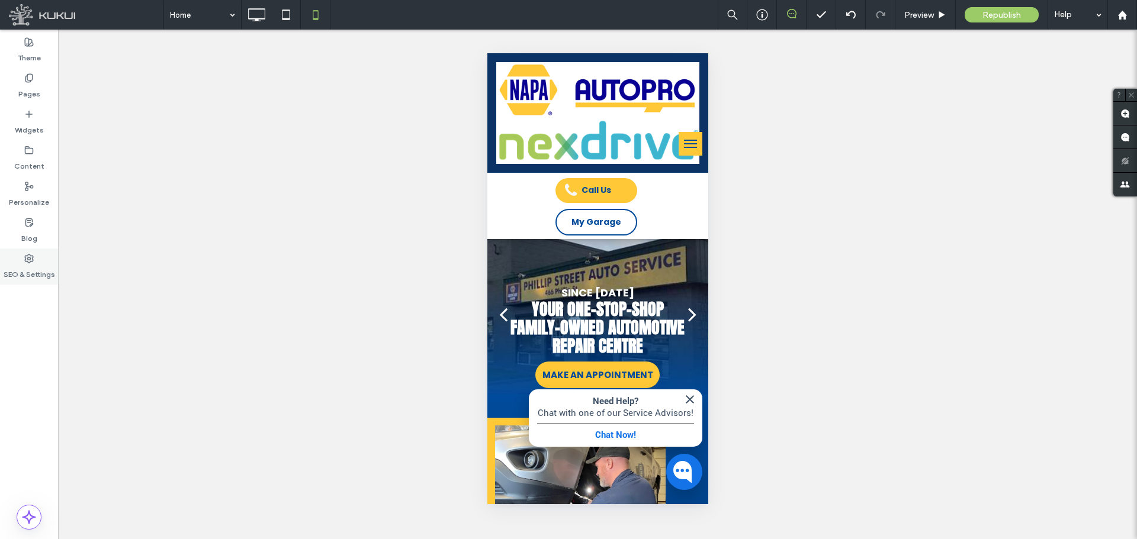
click at [20, 265] on label "SEO & Settings" at bounding box center [30, 272] width 52 height 17
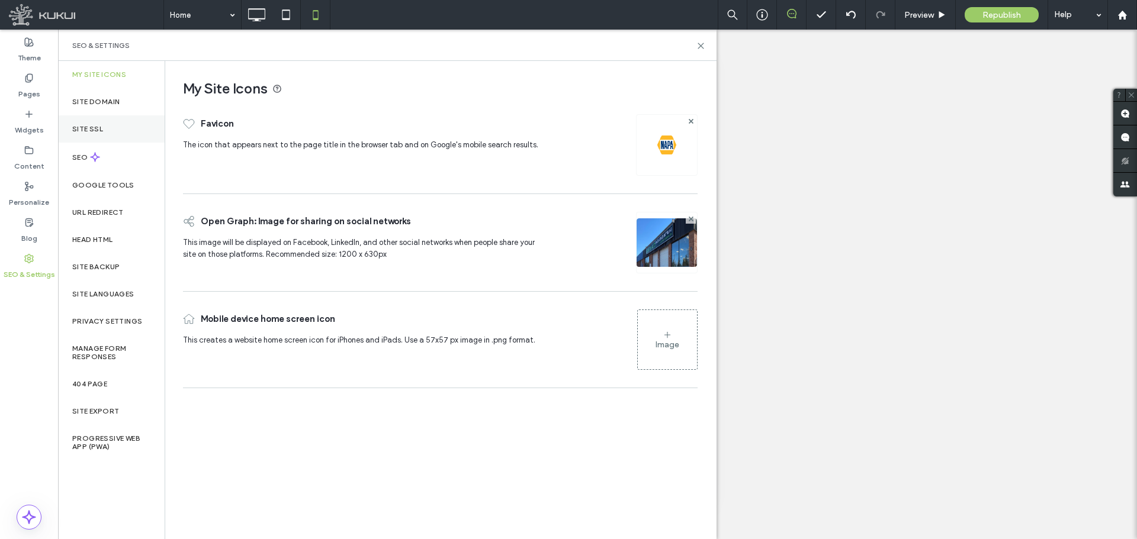
click at [96, 122] on div "Site SSL" at bounding box center [111, 128] width 107 height 27
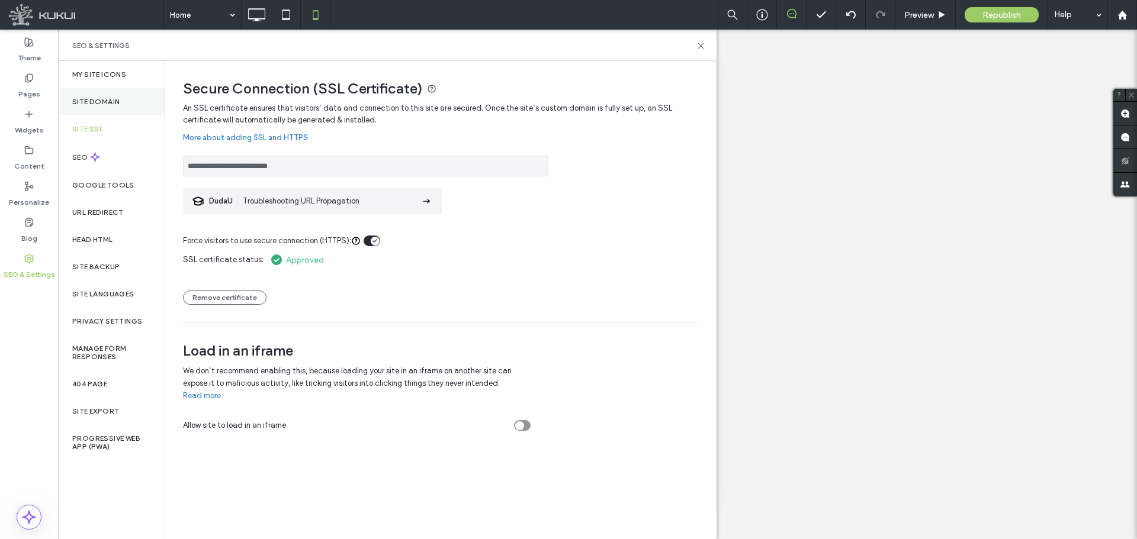
click at [108, 107] on div "Site Domain" at bounding box center [111, 101] width 107 height 27
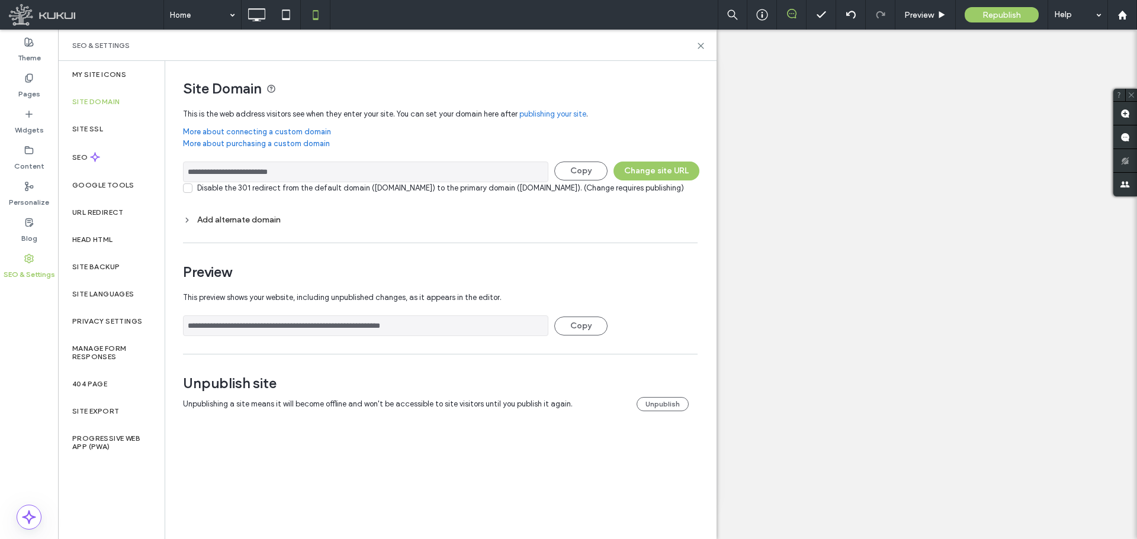
click at [706, 47] on div "SEO & Settings" at bounding box center [387, 45] width 658 height 31
click at [703, 47] on icon at bounding box center [700, 45] width 9 height 9
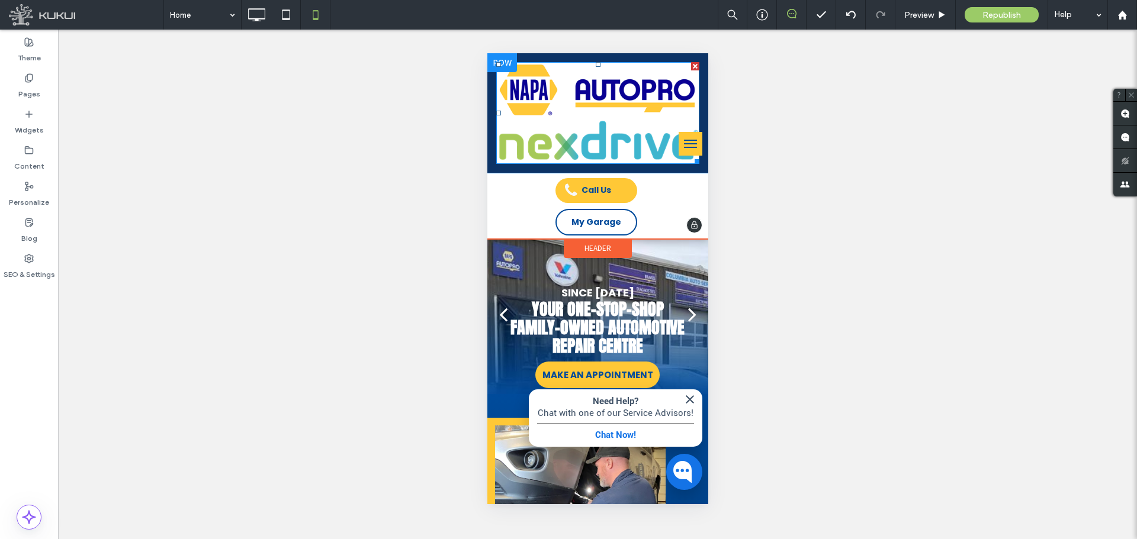
drag, startPoint x: 619, startPoint y: 114, endPoint x: 687, endPoint y: 159, distance: 81.6
click at [619, 114] on img at bounding box center [597, 113] width 203 height 102
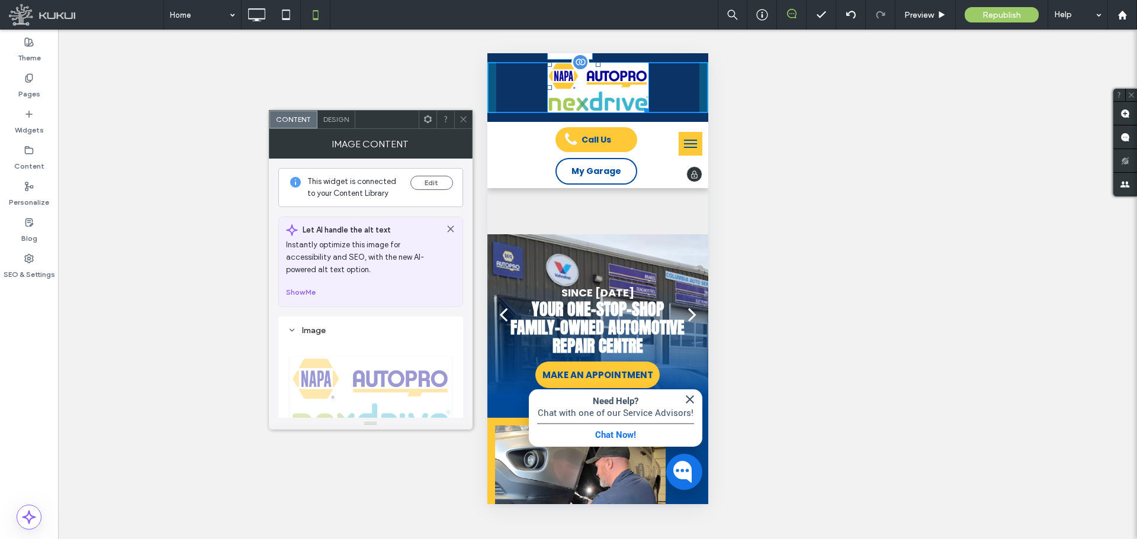
drag, startPoint x: 687, startPoint y: 158, endPoint x: 1290, endPoint y: 226, distance: 606.0
click at [638, 69] on div "W:172 H:86" at bounding box center [598, 87] width 102 height 51
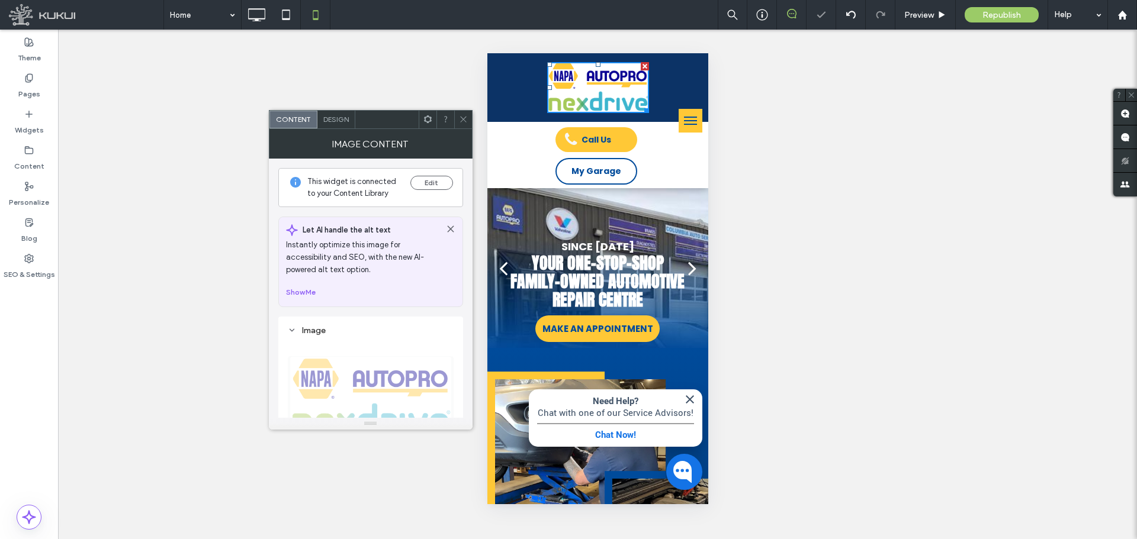
click at [759, 246] on div "Unhide? Yes" at bounding box center [597, 285] width 1079 height 510
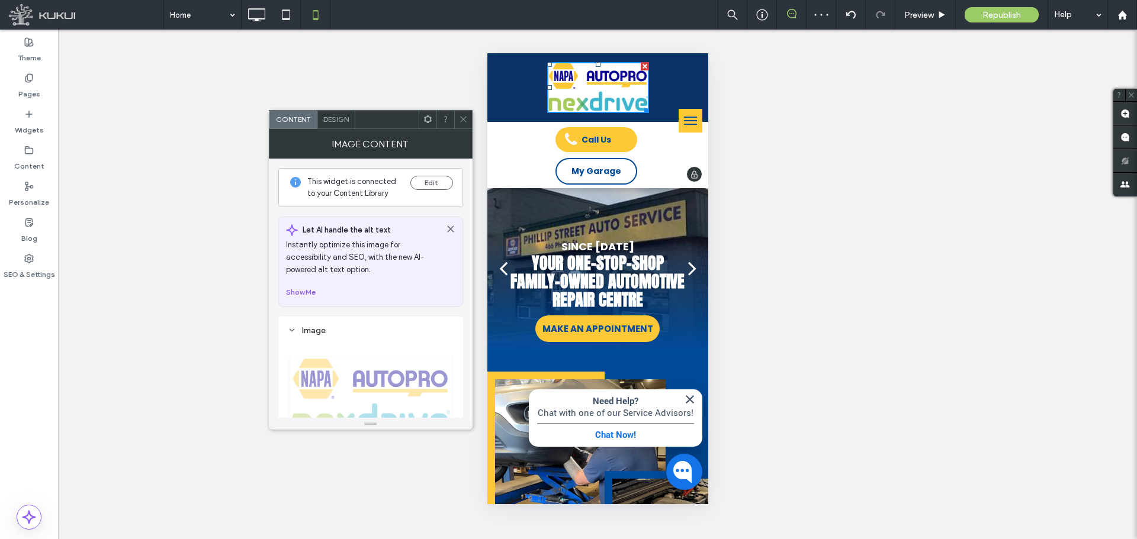
click at [521, 81] on div at bounding box center [597, 87] width 221 height 51
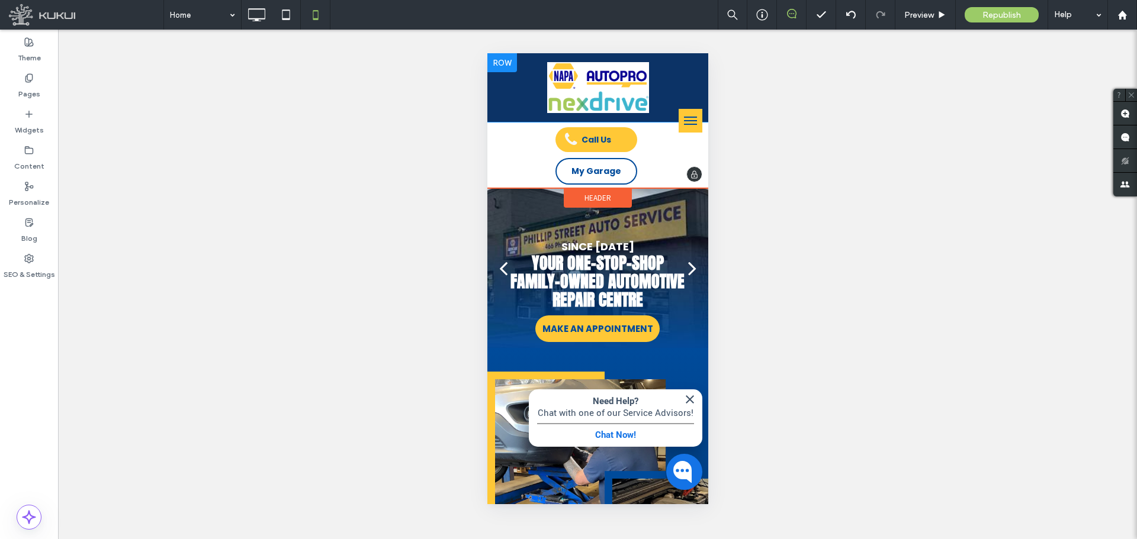
click at [516, 88] on div at bounding box center [597, 87] width 221 height 51
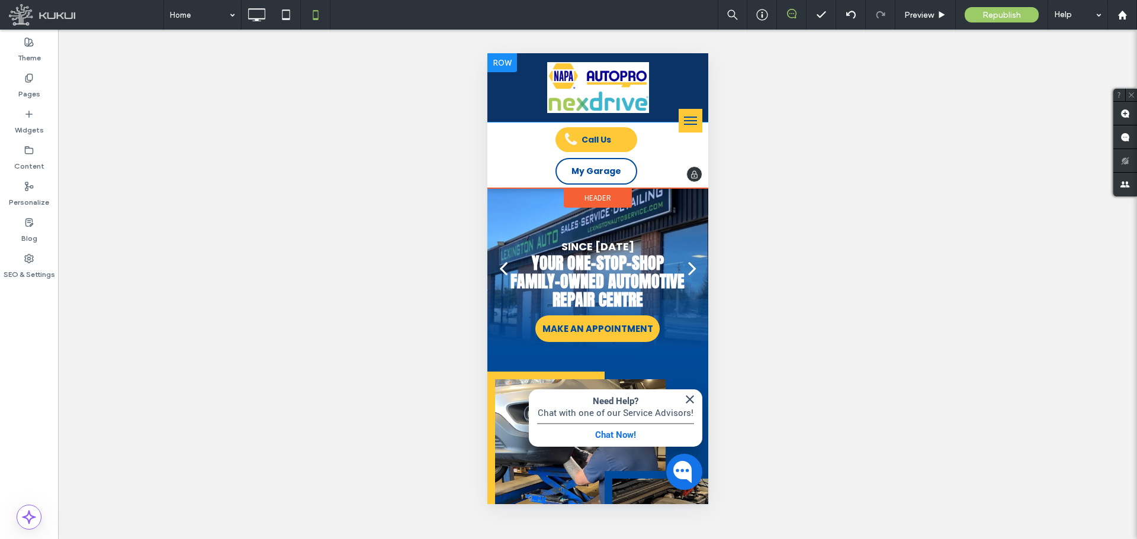
click at [523, 98] on div at bounding box center [597, 87] width 221 height 51
click at [687, 78] on div at bounding box center [597, 87] width 221 height 51
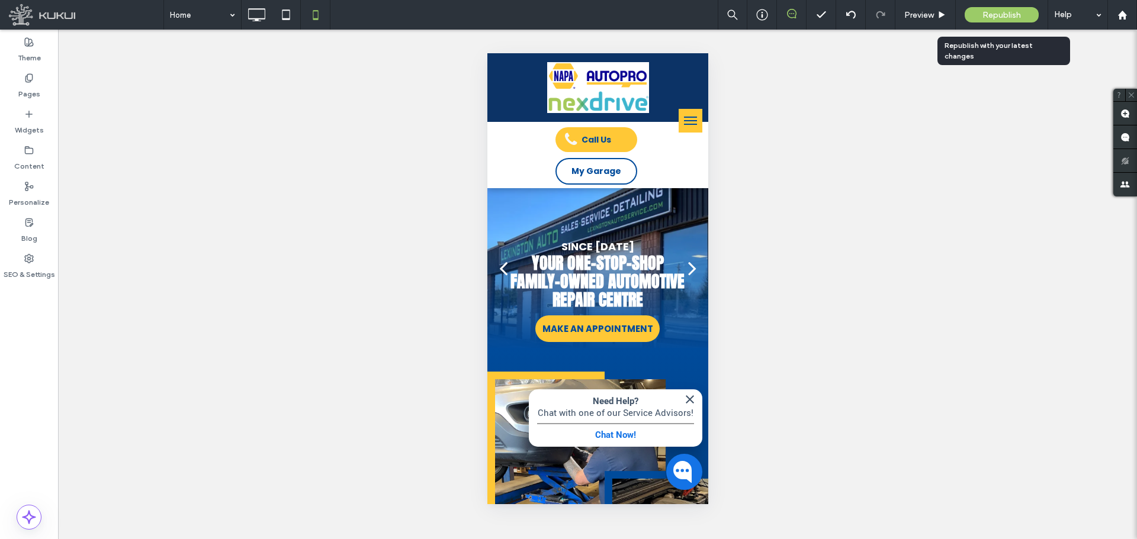
click at [999, 12] on span "Republish" at bounding box center [1001, 15] width 38 height 10
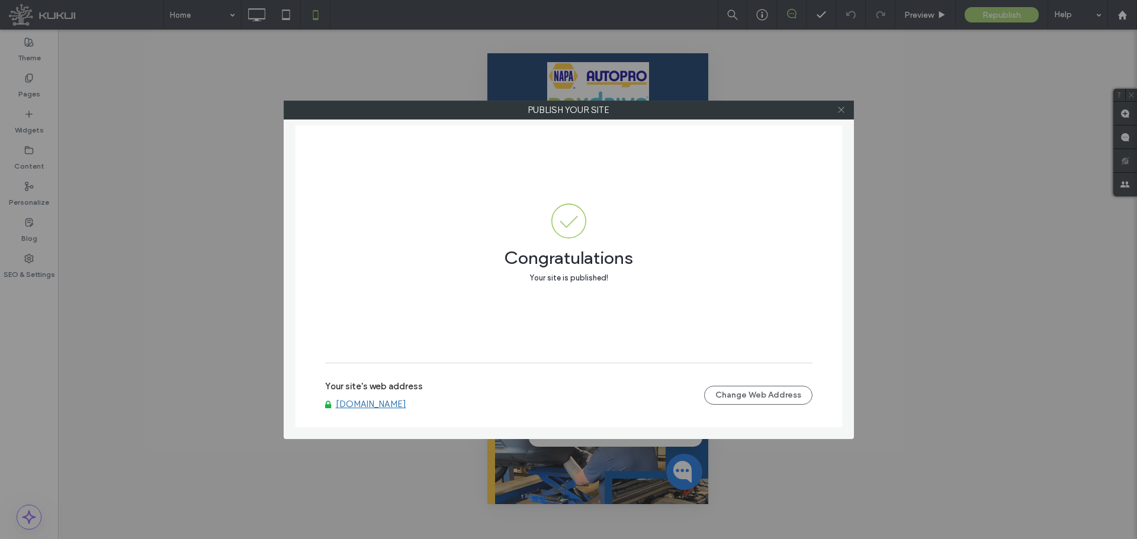
click at [841, 110] on use at bounding box center [841, 110] width 6 height 6
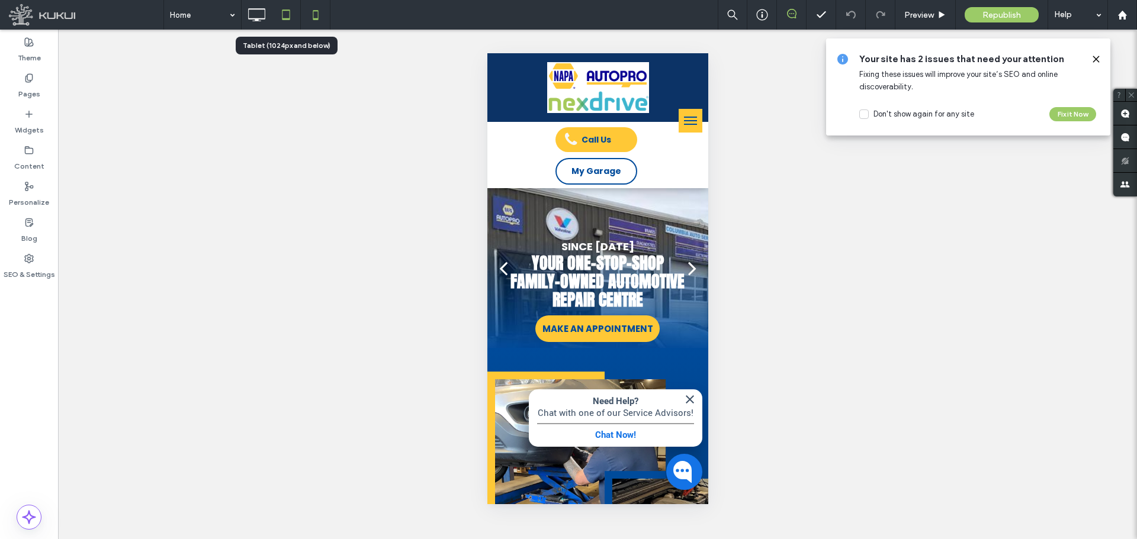
click at [278, 12] on icon at bounding box center [286, 15] width 24 height 24
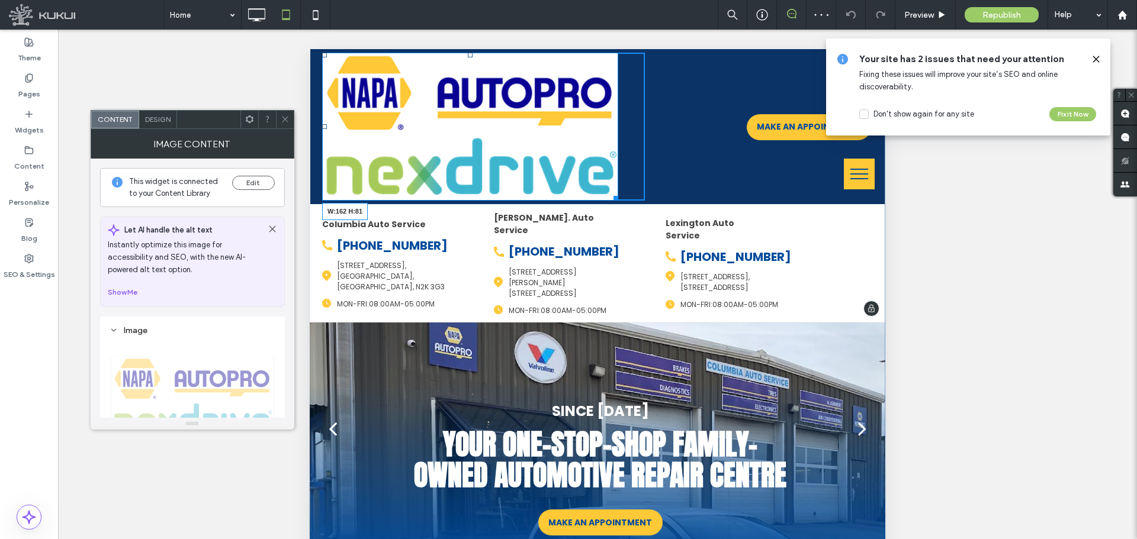
drag, startPoint x: 582, startPoint y: 168, endPoint x: 457, endPoint y: 97, distance: 144.5
click at [457, 97] on div "W:162 H:81 Click To Paste" at bounding box center [483, 127] width 323 height 148
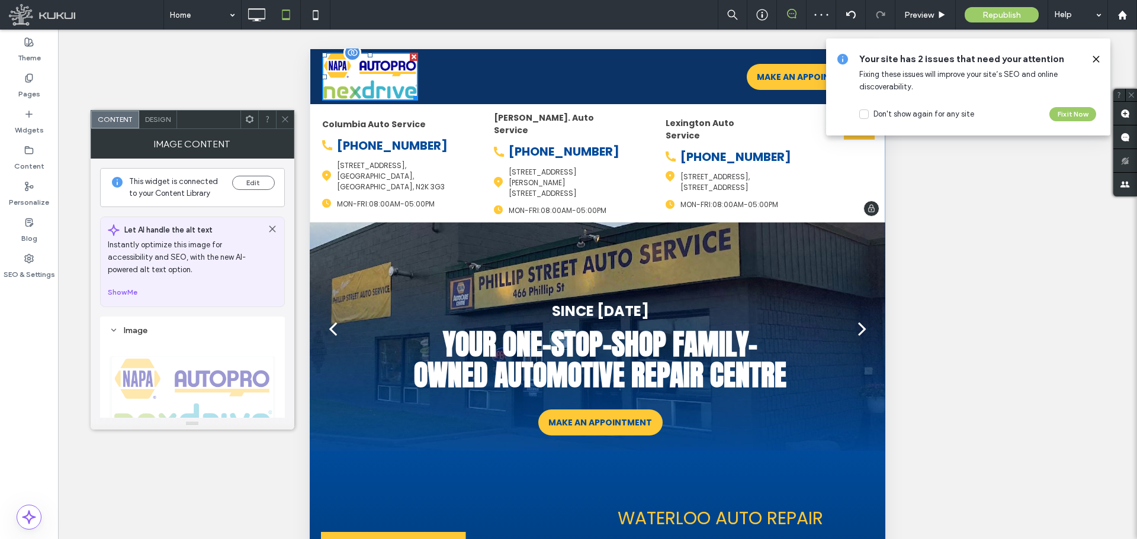
click at [359, 73] on img at bounding box center [370, 77] width 96 height 48
click at [250, 121] on icon at bounding box center [249, 119] width 9 height 9
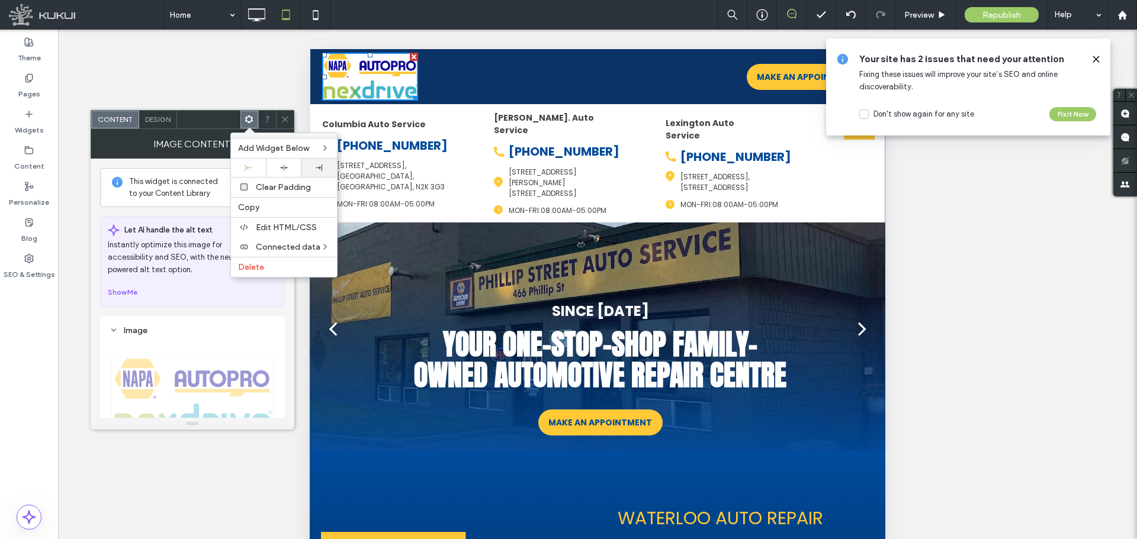
click at [317, 167] on icon at bounding box center [319, 168] width 7 height 7
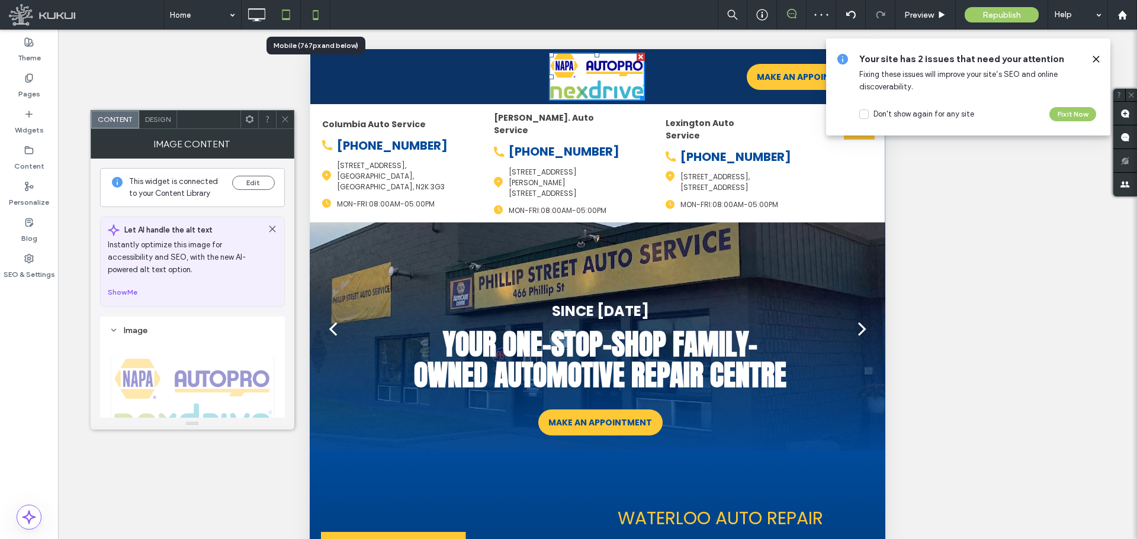
click at [324, 12] on icon at bounding box center [316, 15] width 24 height 24
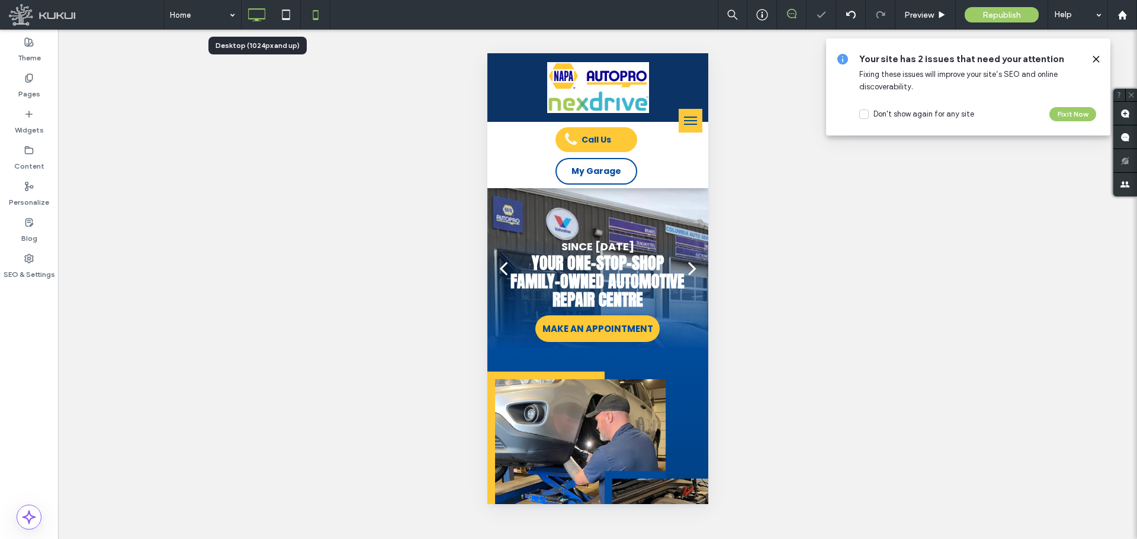
click at [252, 13] on icon at bounding box center [257, 15] width 24 height 24
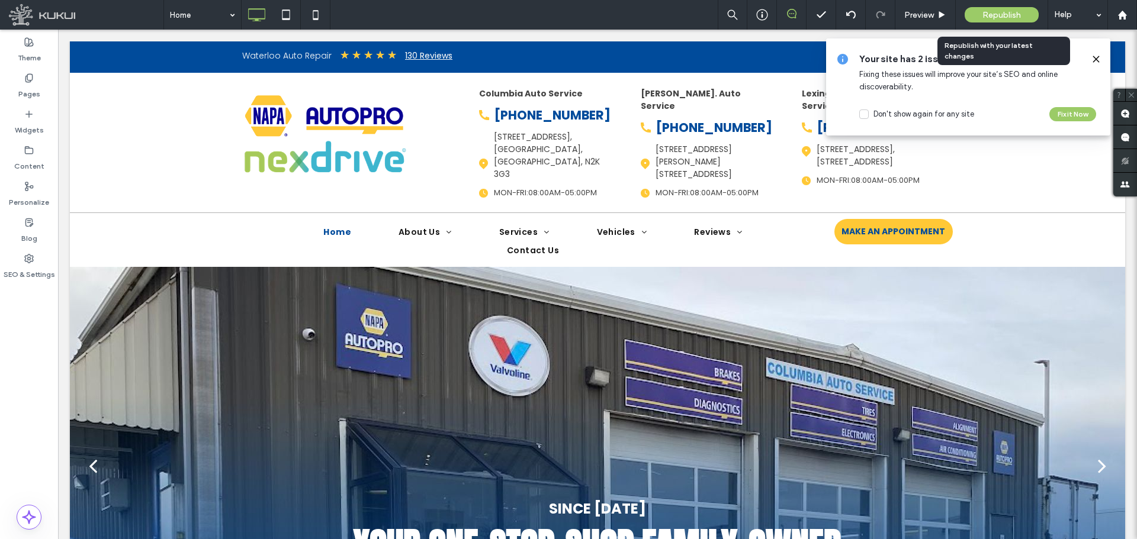
click at [978, 16] on div "Republish" at bounding box center [1002, 14] width 74 height 15
